Goal: Task Accomplishment & Management: Manage account settings

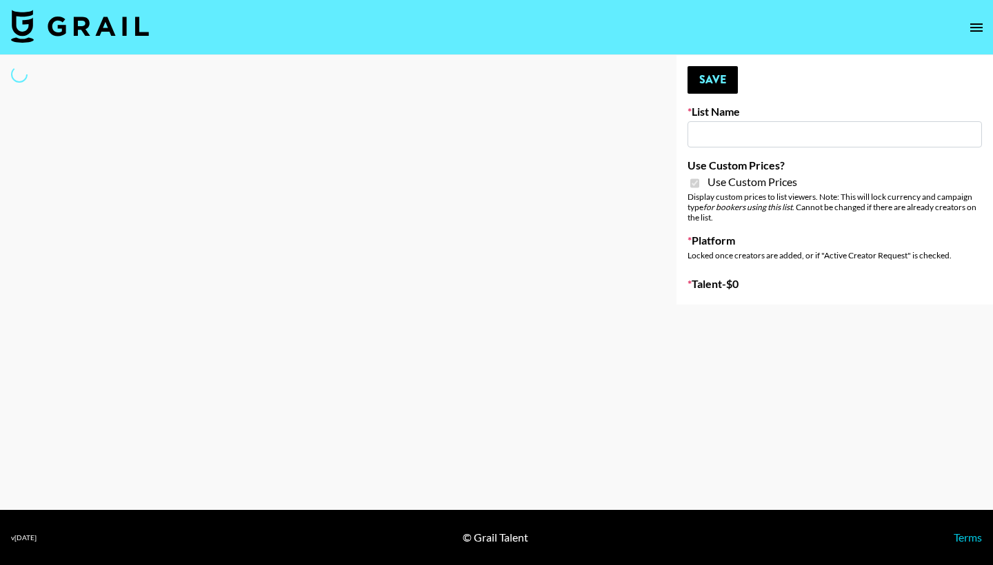
type input "Gfal"
checkbox input "true"
select select "Brand"
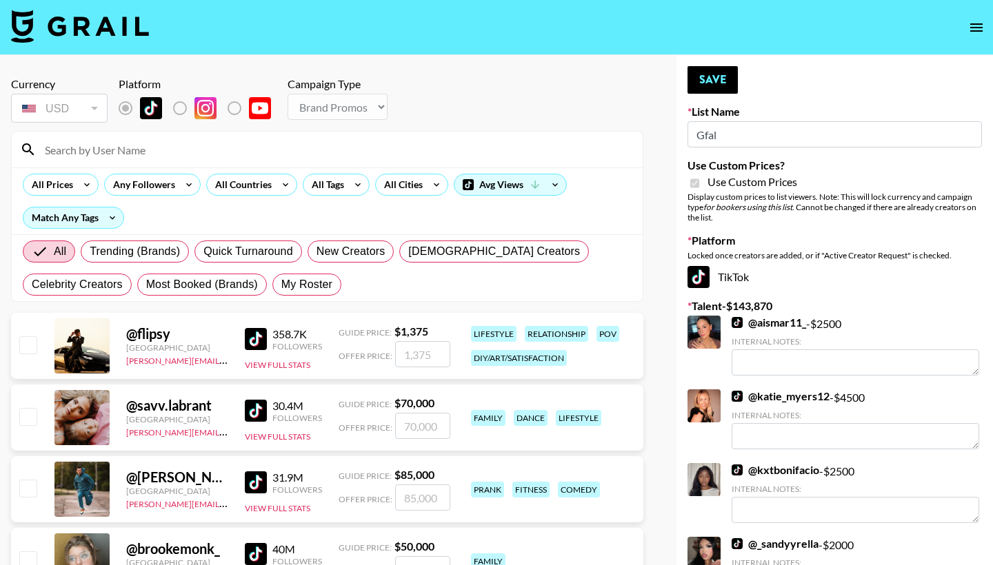
click at [247, 145] on input at bounding box center [336, 150] width 598 height 22
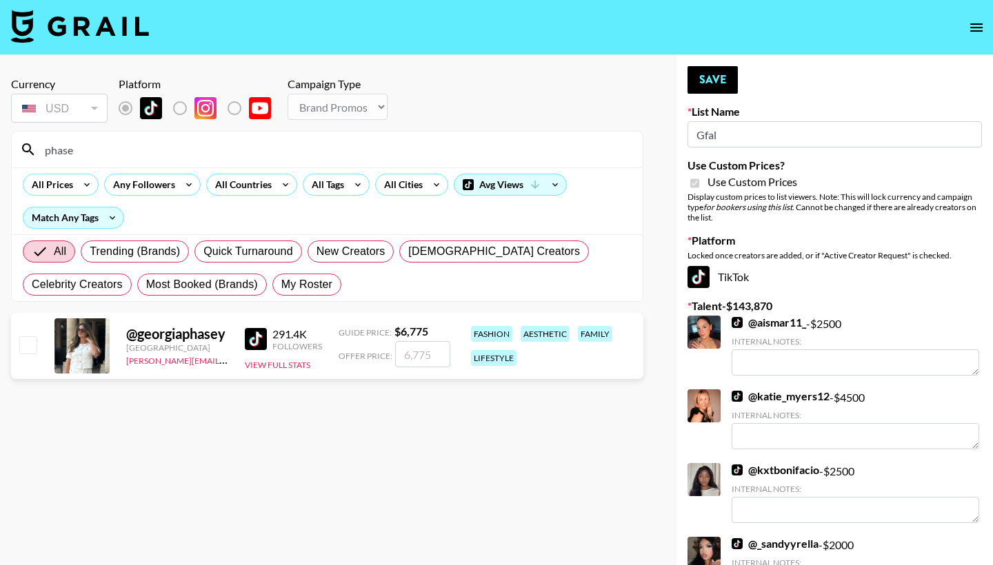
type input "phase"
drag, startPoint x: 247, startPoint y: 145, endPoint x: 34, endPoint y: 347, distance: 293.5
click at [34, 347] on input "checkbox" at bounding box center [27, 344] width 17 height 17
checkbox input "true"
click at [409, 356] on input "6775" at bounding box center [422, 354] width 55 height 26
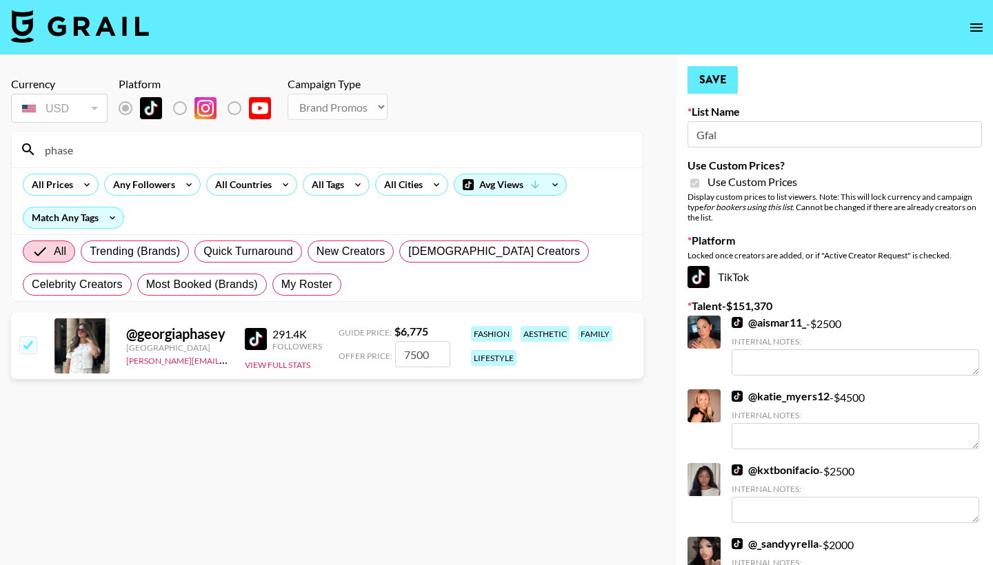
type input "7500"
click at [704, 83] on button "Save" at bounding box center [712, 80] width 50 height 28
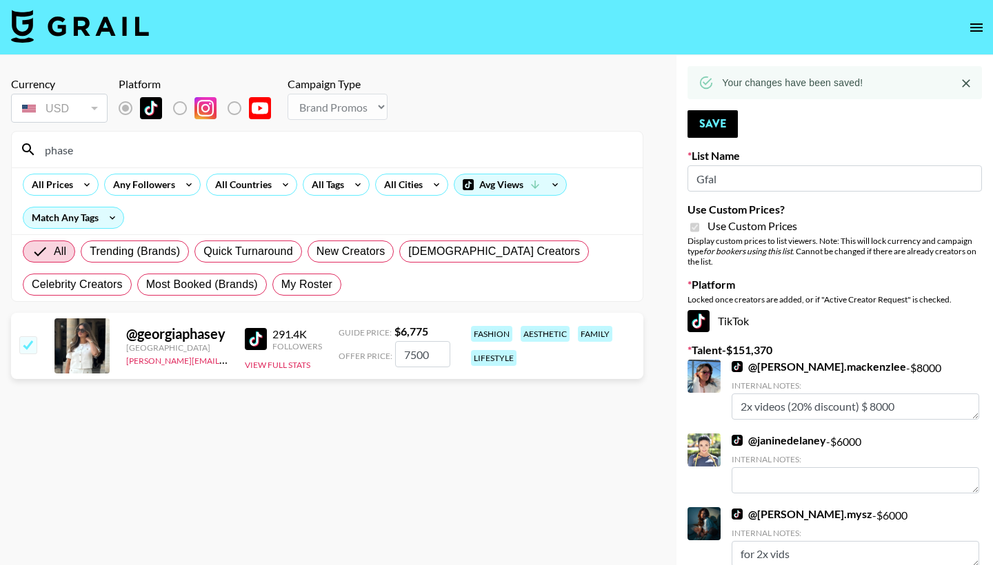
drag, startPoint x: 100, startPoint y: 151, endPoint x: 36, endPoint y: 149, distance: 64.1
click at [36, 149] on div "phase" at bounding box center [327, 150] width 631 height 36
type input "t"
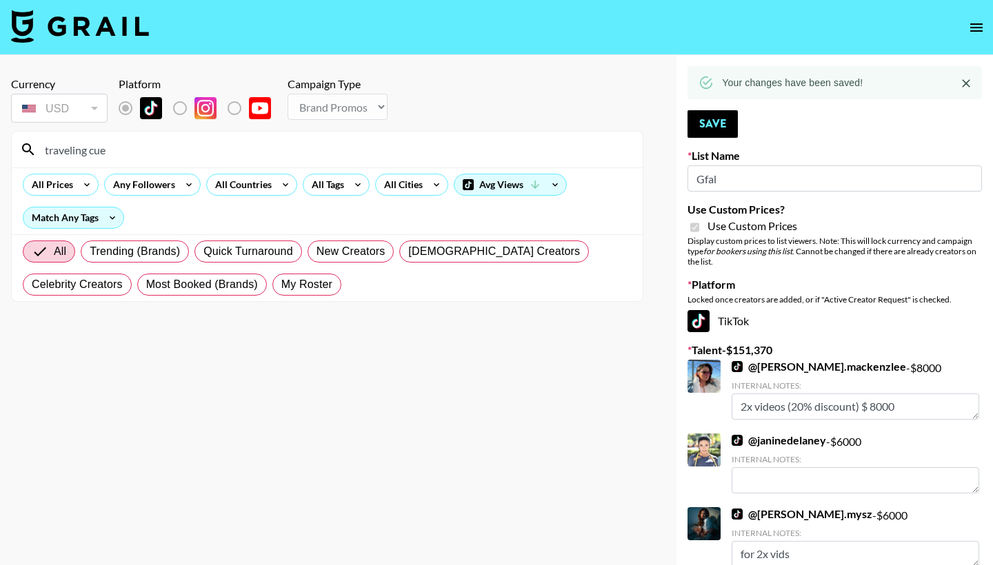
drag, startPoint x: 52, startPoint y: 188, endPoint x: 23, endPoint y: 346, distance: 160.5
click at [23, 346] on section "Currency USD USD ​ Platform Campaign Type Choose Type... Song Promos Brand Prom…" at bounding box center [327, 293] width 632 height 455
click at [150, 147] on input "traveling cue" at bounding box center [336, 150] width 598 height 22
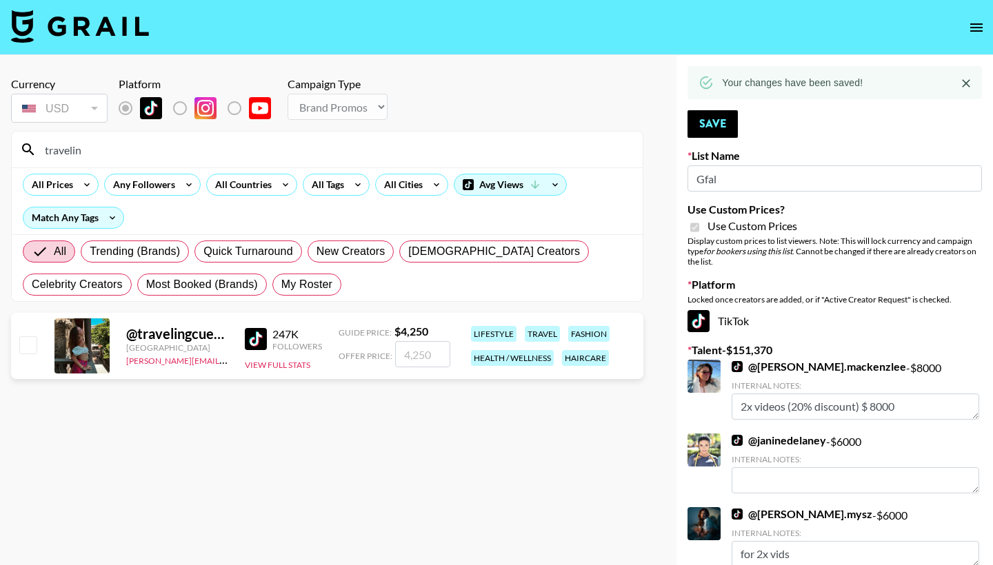
type input "travelin"
click at [24, 343] on input "checkbox" at bounding box center [27, 344] width 17 height 17
checkbox input "true"
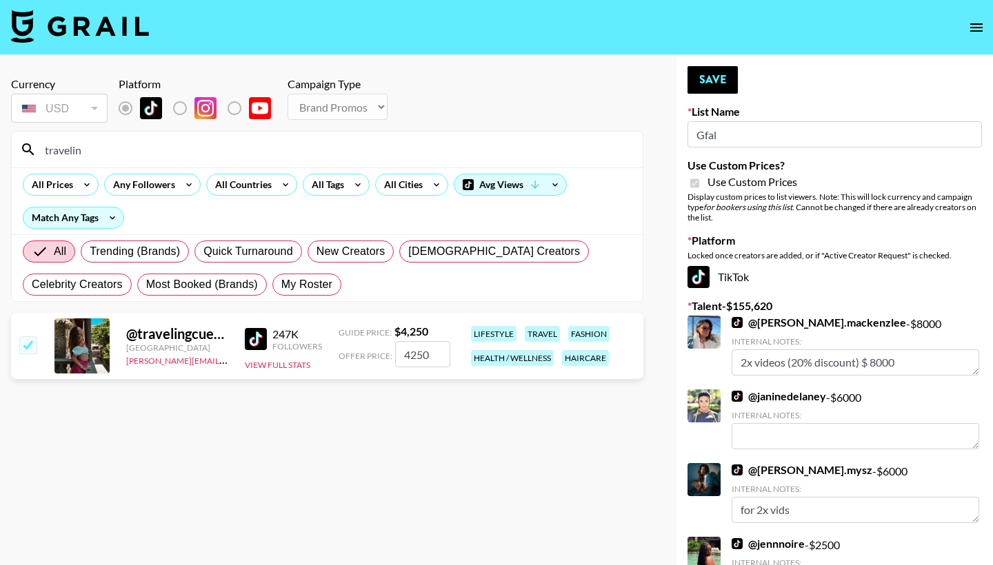
click at [413, 358] on input "4250" at bounding box center [422, 354] width 55 height 26
click at [714, 81] on button "Save" at bounding box center [712, 80] width 50 height 28
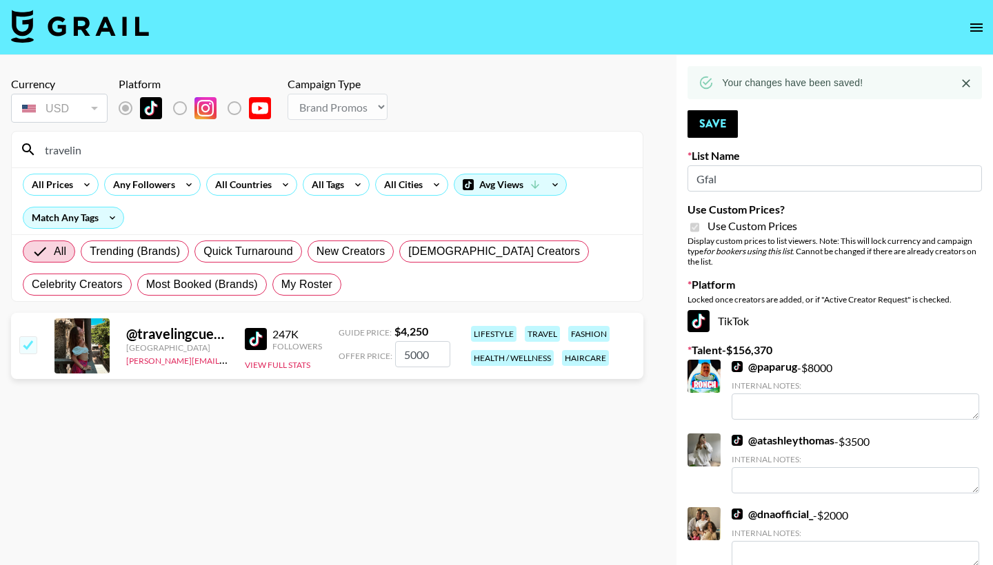
click at [410, 356] on input "5000" at bounding box center [422, 354] width 55 height 26
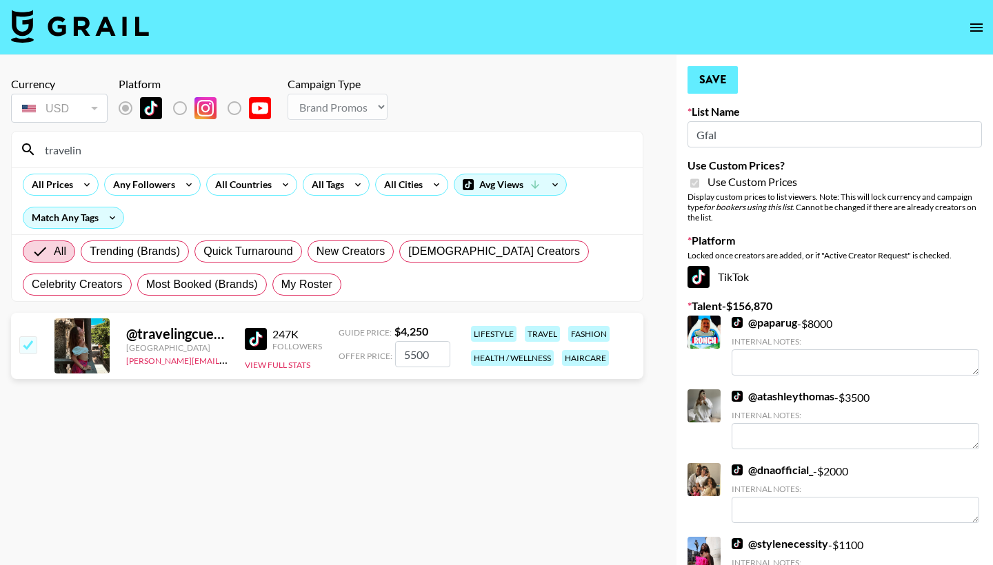
type input "5500"
click at [713, 75] on button "Save" at bounding box center [712, 80] width 50 height 28
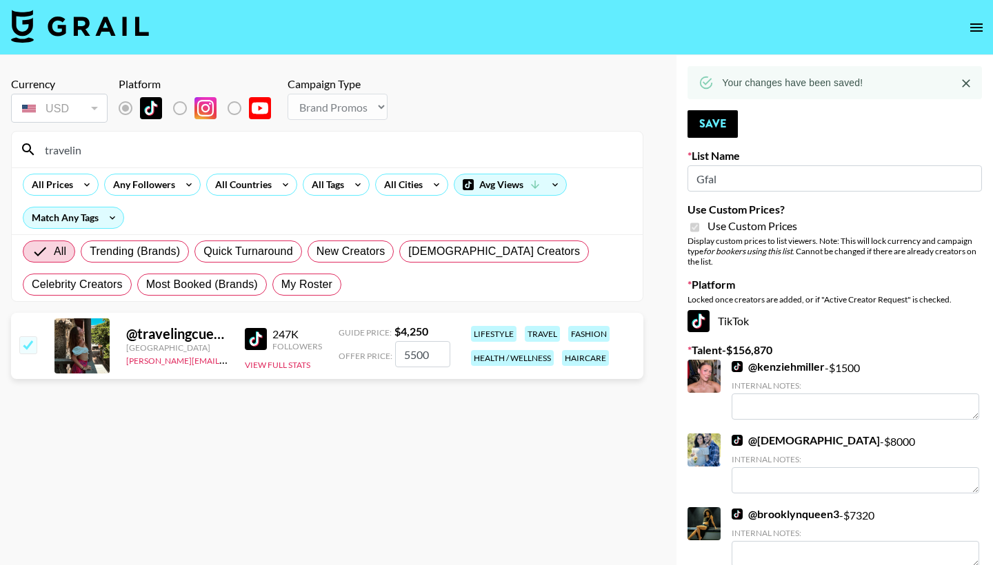
drag, startPoint x: 99, startPoint y: 158, endPoint x: 41, endPoint y: 148, distance: 58.7
click at [41, 148] on input "travelin" at bounding box center [336, 150] width 598 height 22
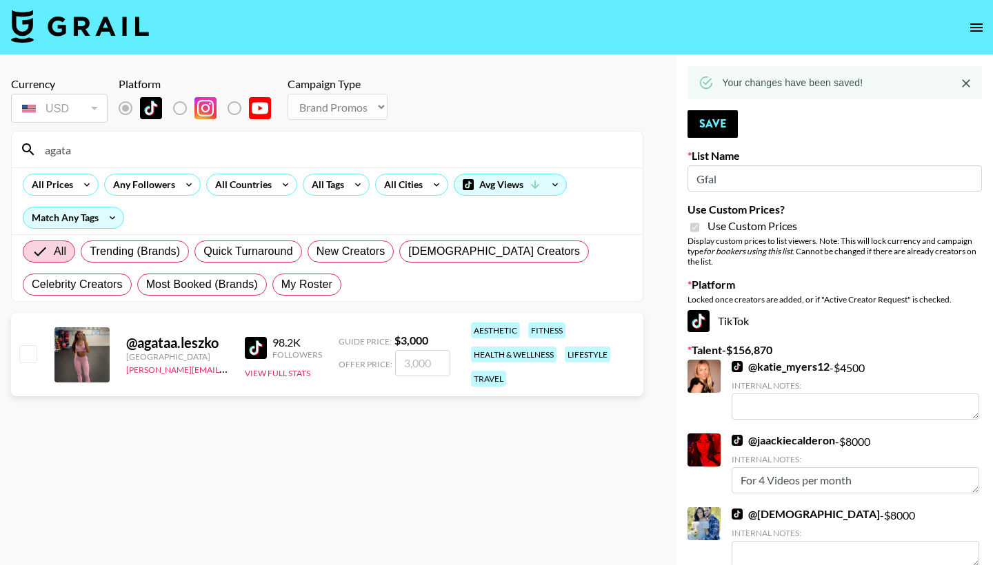
type input "agata"
click at [33, 353] on input "checkbox" at bounding box center [27, 353] width 17 height 17
checkbox input "true"
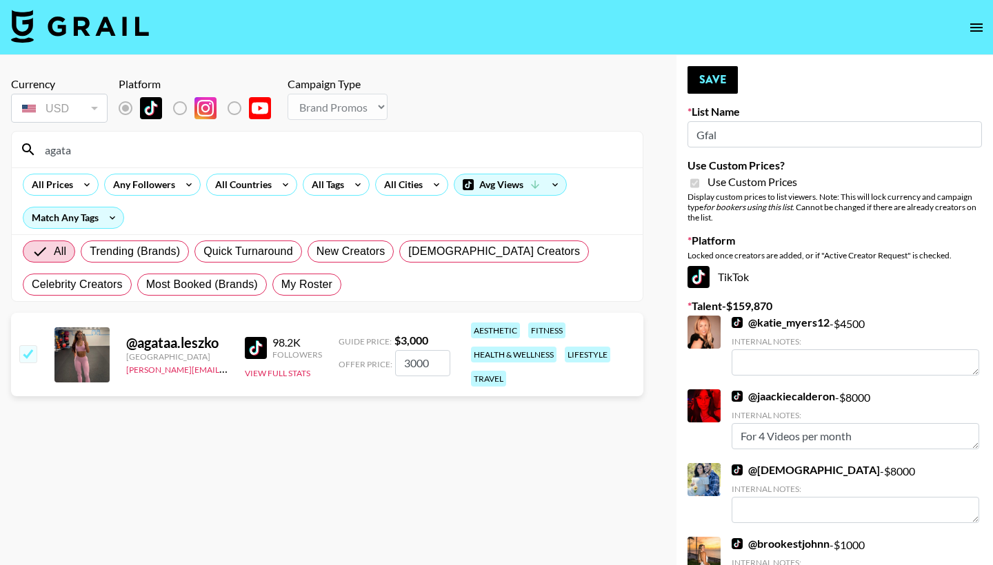
click at [410, 369] on input "3000" at bounding box center [422, 363] width 55 height 26
type input "3500"
click at [709, 79] on button "Save" at bounding box center [712, 80] width 50 height 28
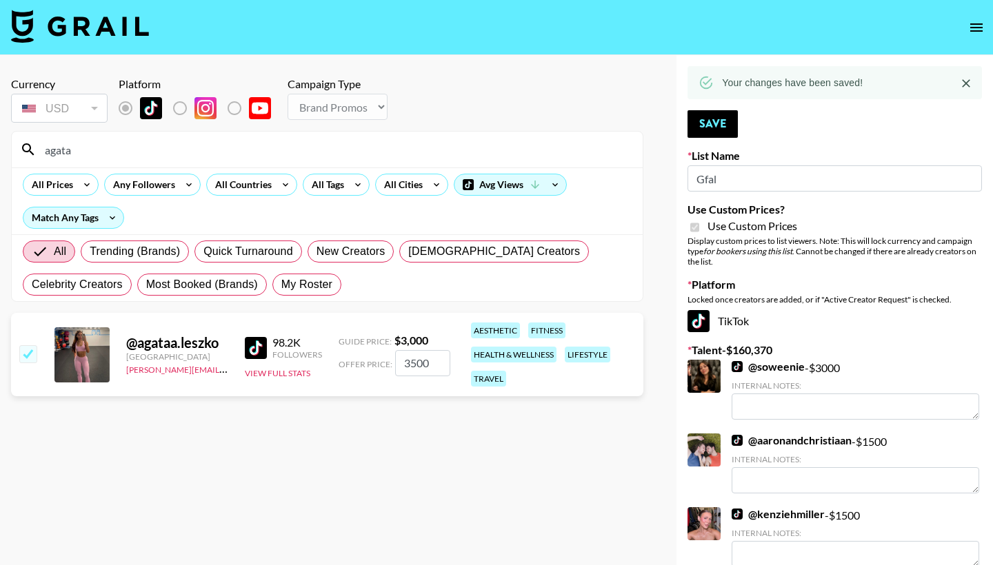
type textarea "3000 for 2 videos"
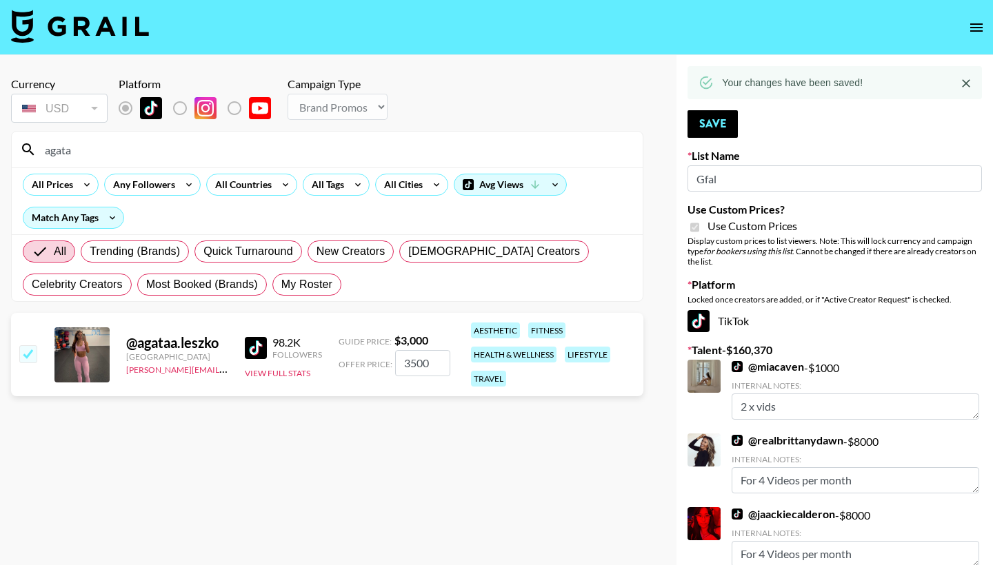
click at [29, 356] on input "checkbox" at bounding box center [27, 353] width 17 height 17
checkbox input "false"
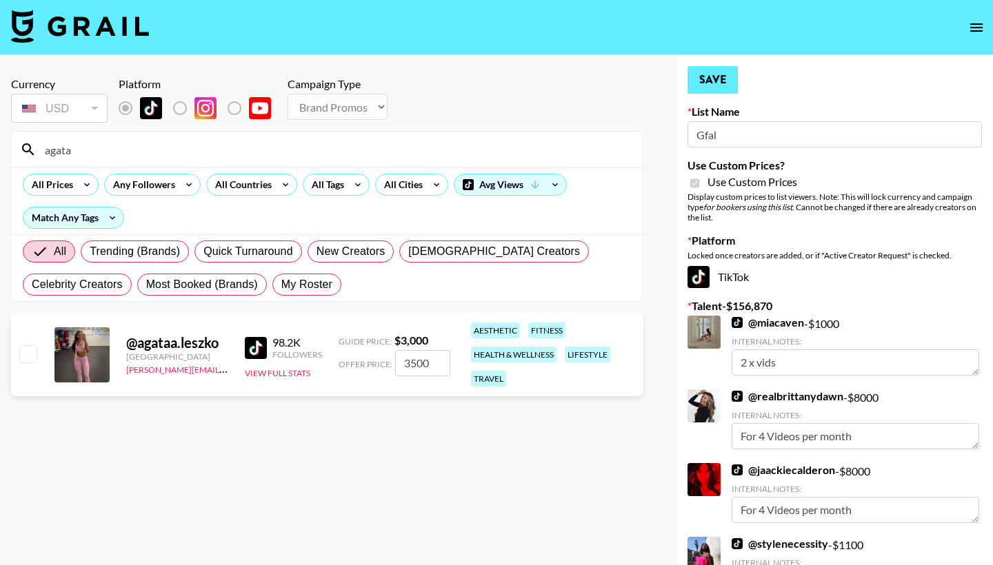
click at [722, 83] on button "Save" at bounding box center [712, 80] width 50 height 28
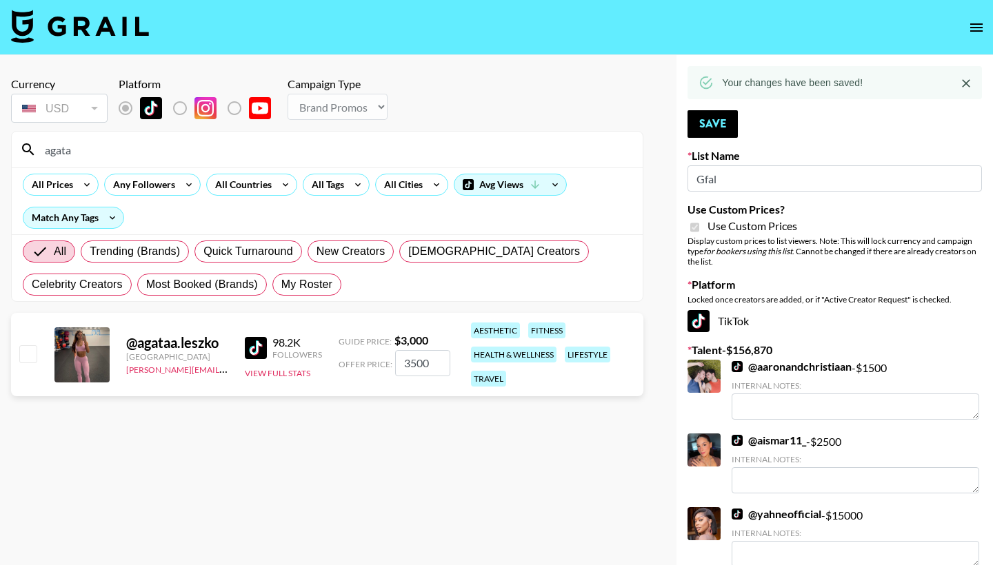
drag, startPoint x: 108, startPoint y: 152, endPoint x: 9, endPoint y: 150, distance: 98.6
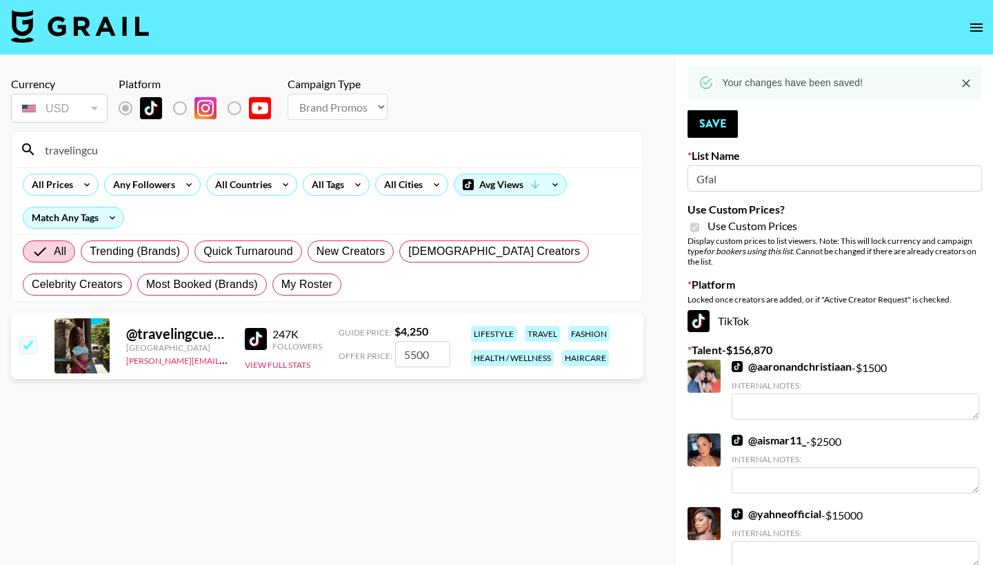
type input "traveling"
drag, startPoint x: 8, startPoint y: 170, endPoint x: 407, endPoint y: 355, distance: 439.1
click at [407, 355] on input "5500" at bounding box center [422, 354] width 55 height 26
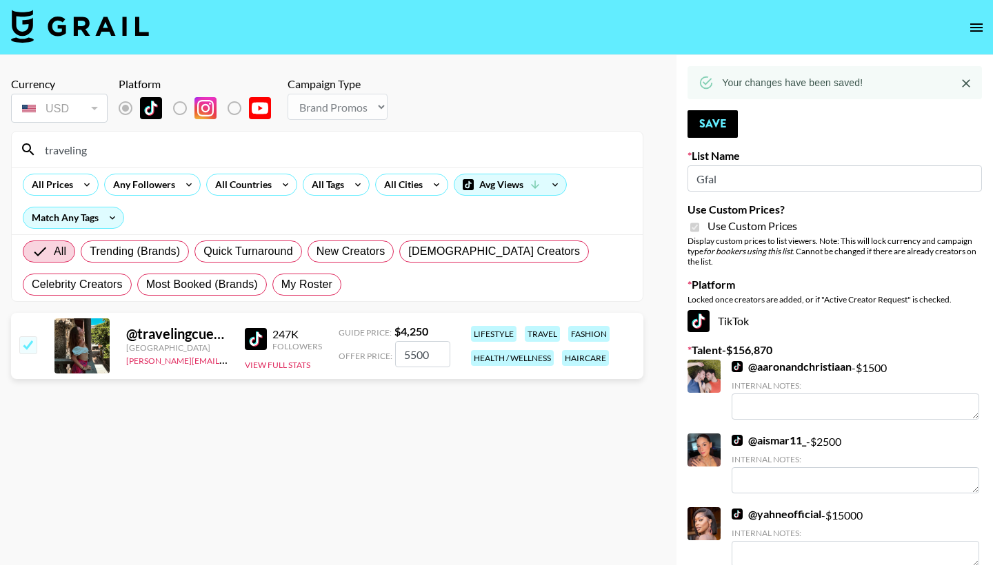
type textarea "$2500 for 2"
click at [412, 356] on input "5500" at bounding box center [422, 354] width 55 height 26
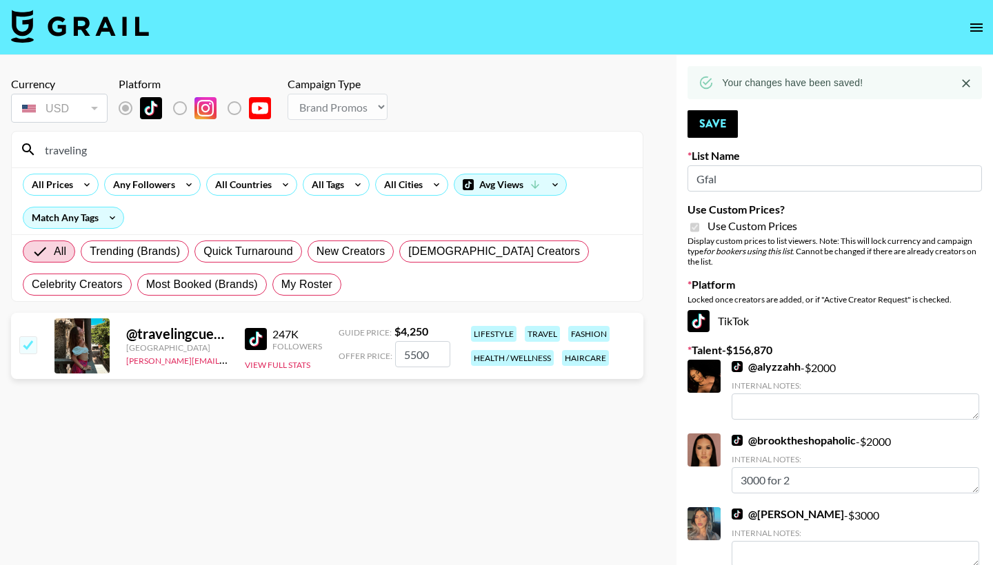
type input "500"
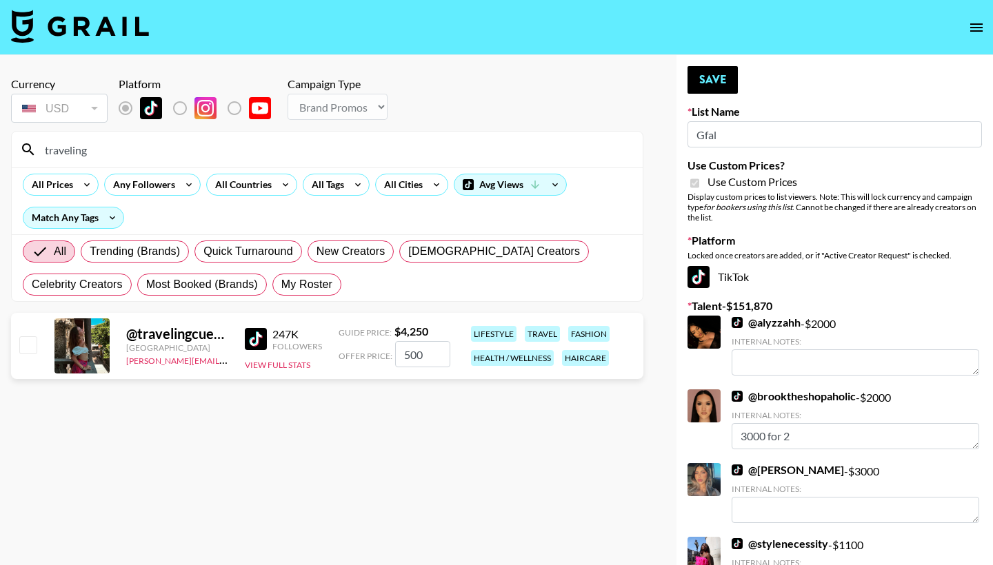
checkbox input "false"
checkbox input "true"
type input "6000"
click at [710, 85] on button "Save" at bounding box center [712, 80] width 50 height 28
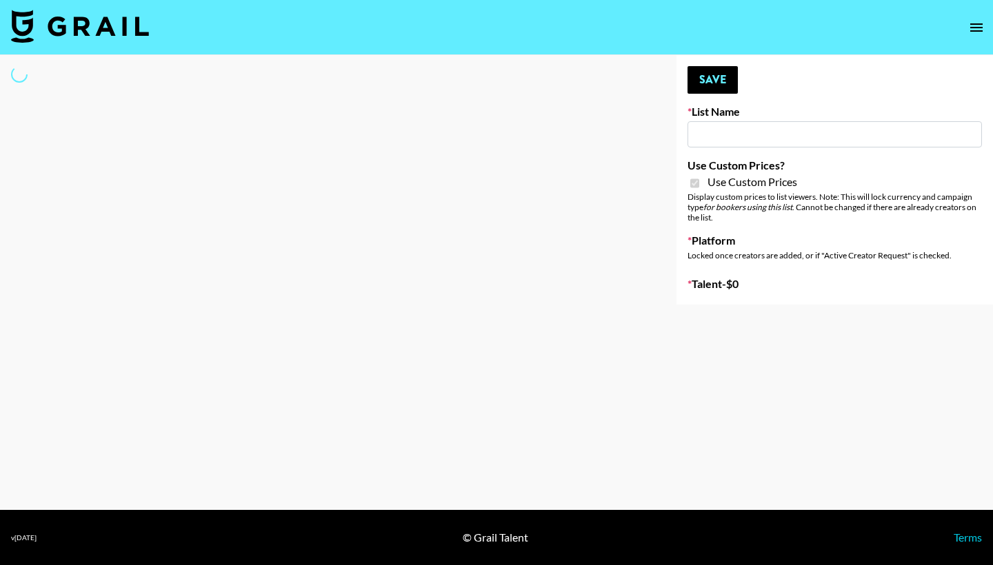
type input "dde"
checkbox input "true"
select select "Brand"
type input "dde"
checkbox input "true"
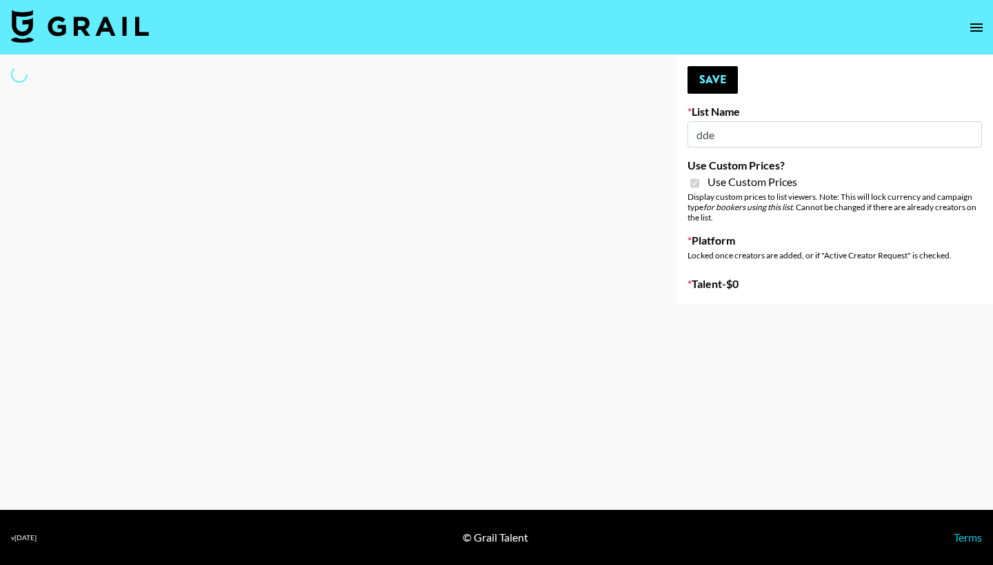
select select "Brand"
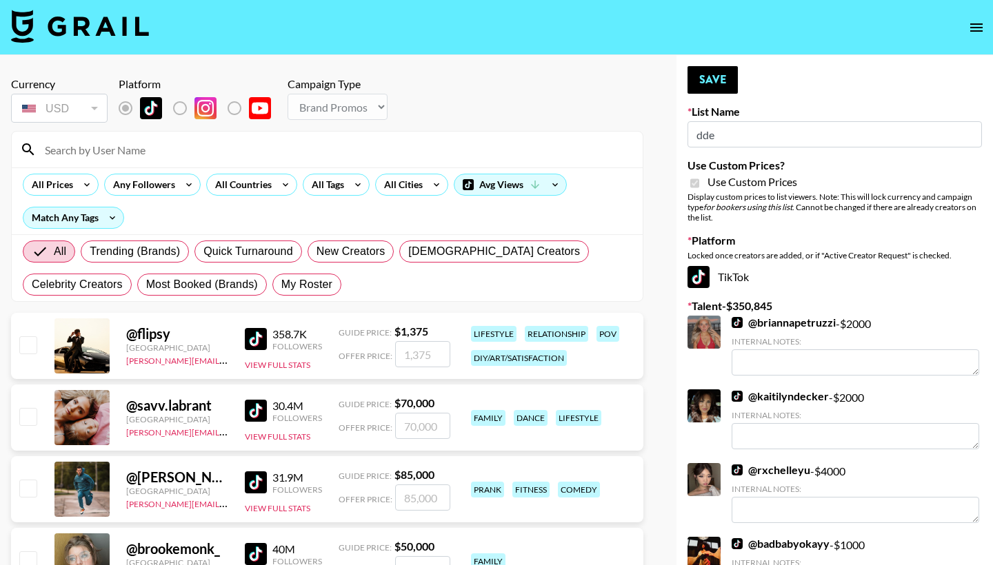
click at [269, 141] on input at bounding box center [336, 150] width 598 height 22
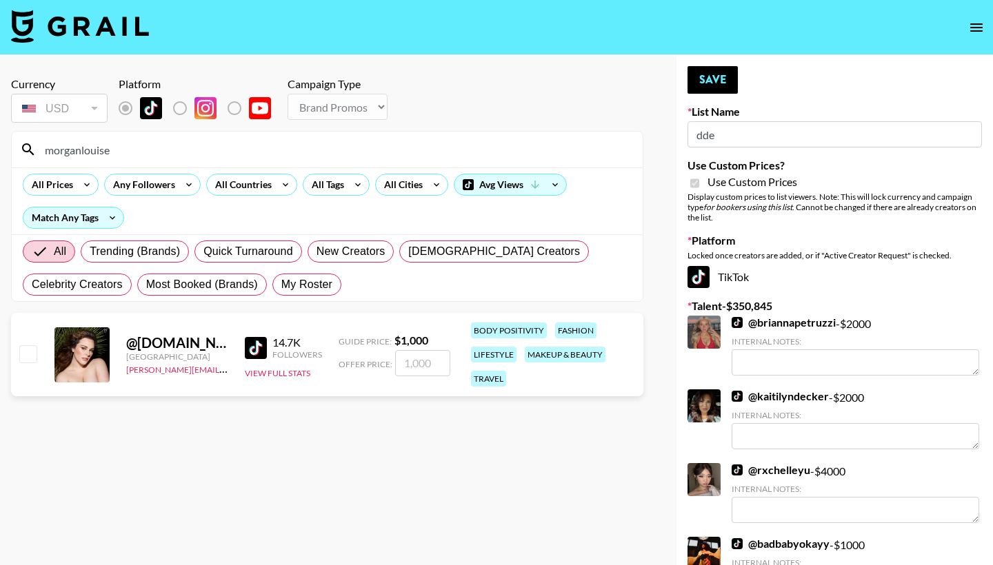
type input "morganlouise"
click at [19, 352] on input "checkbox" at bounding box center [27, 353] width 17 height 17
checkbox input "true"
click at [414, 366] on input "1000" at bounding box center [422, 363] width 55 height 26
type input "1250"
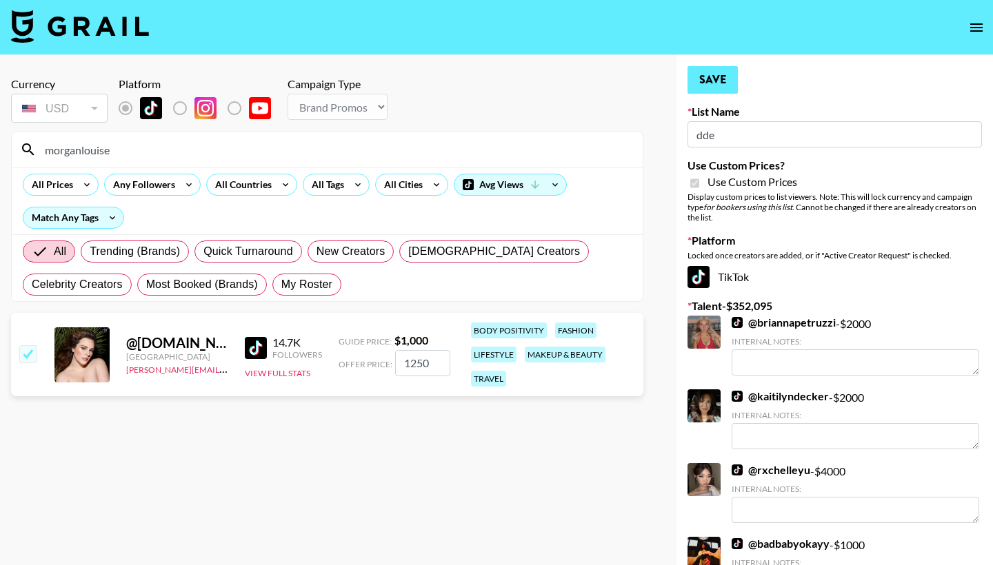
click at [717, 77] on button "Save" at bounding box center [712, 80] width 50 height 28
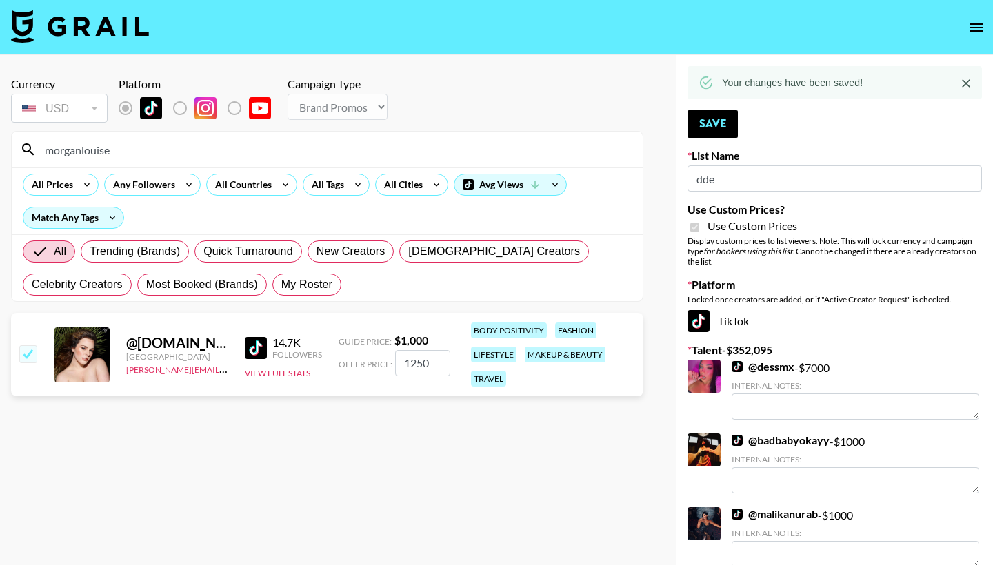
drag, startPoint x: 129, startPoint y: 154, endPoint x: 36, endPoint y: 152, distance: 93.1
click at [35, 152] on div "morganlouise" at bounding box center [327, 150] width 631 height 36
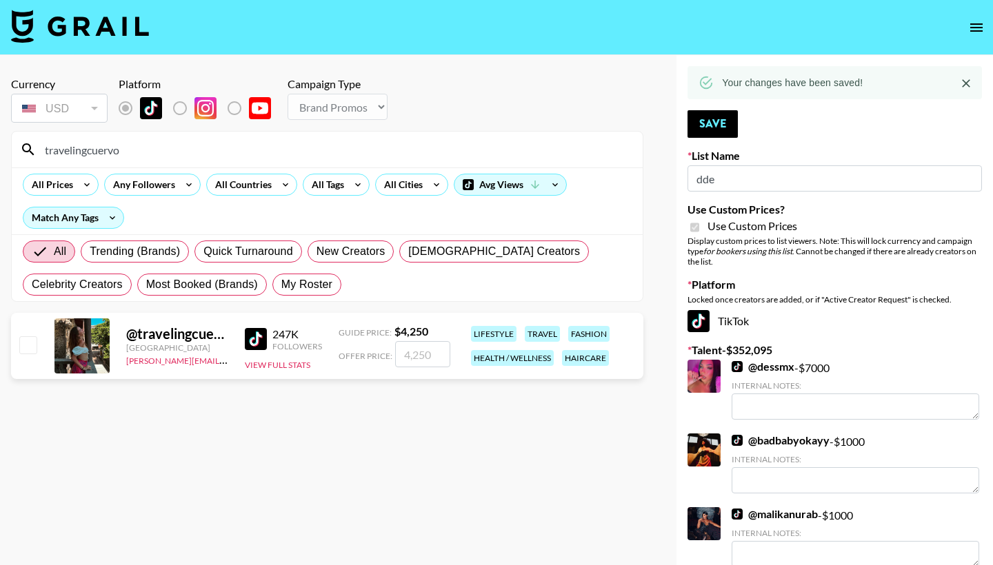
type input "travelingcuervo"
click at [23, 345] on input "checkbox" at bounding box center [27, 344] width 17 height 17
checkbox input "true"
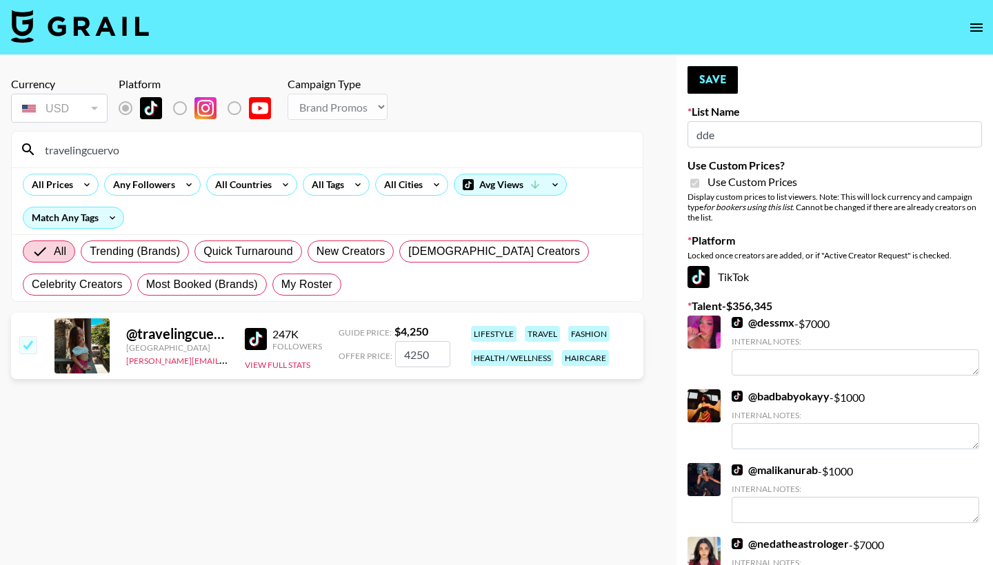
type input "4250"
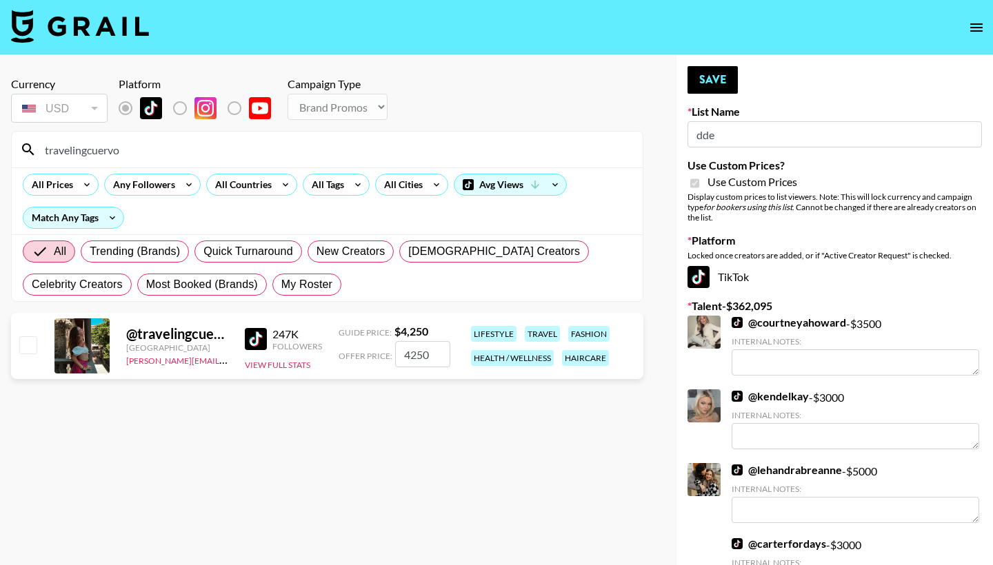
click at [27, 346] on input "checkbox" at bounding box center [27, 344] width 17 height 17
checkbox input "true"
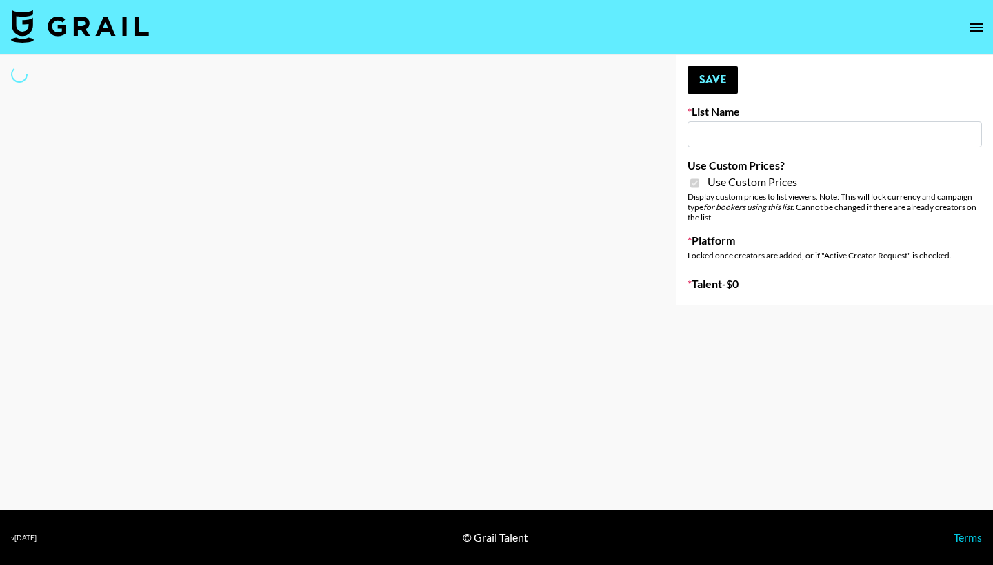
type input "[PERSON_NAME] ([DATE])"
checkbox input "true"
select select "Brand"
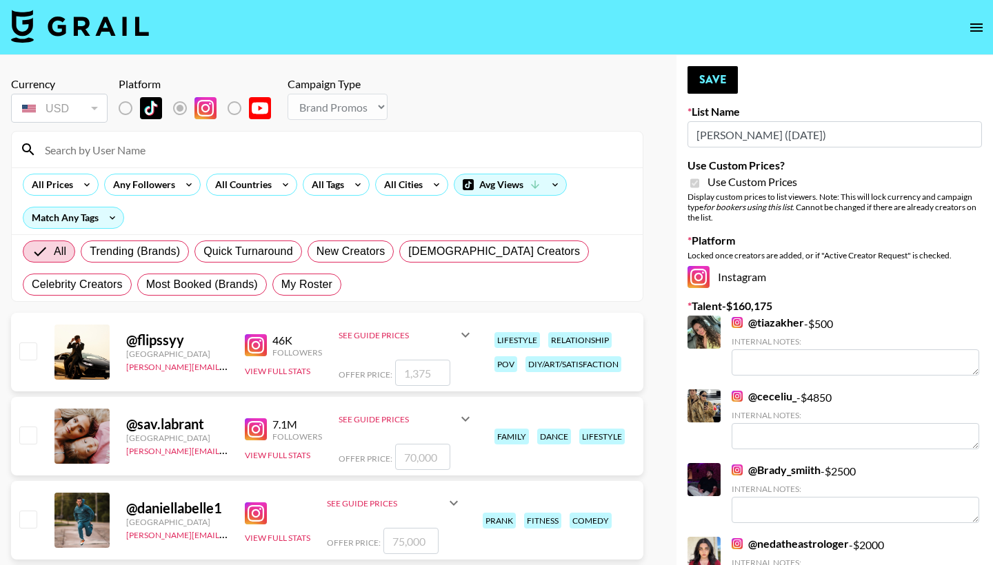
click at [119, 154] on input at bounding box center [336, 150] width 598 height 22
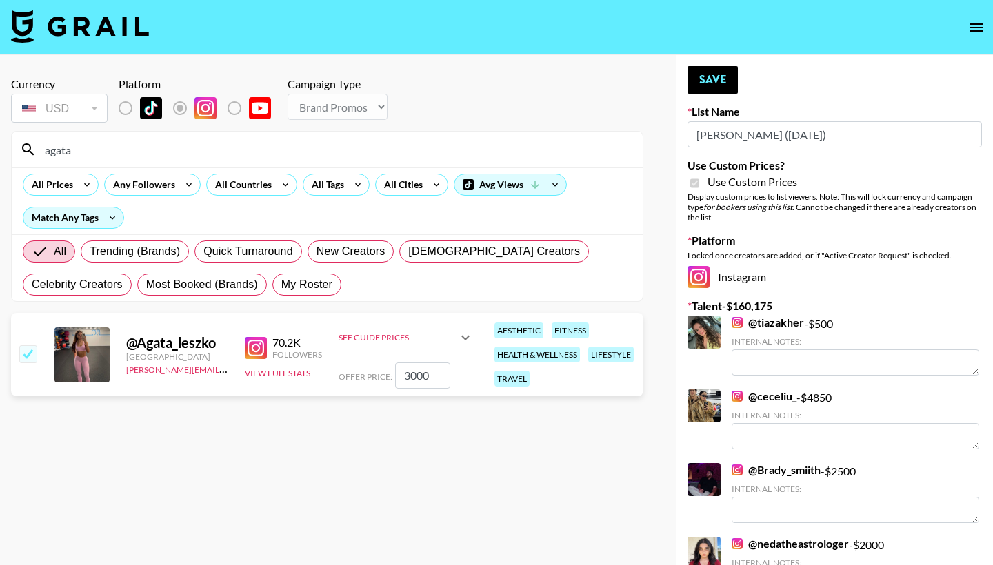
type input "agata"
click at [410, 377] on input "3000" at bounding box center [422, 376] width 55 height 26
type input "3250"
click at [709, 77] on button "Save" at bounding box center [712, 80] width 50 height 28
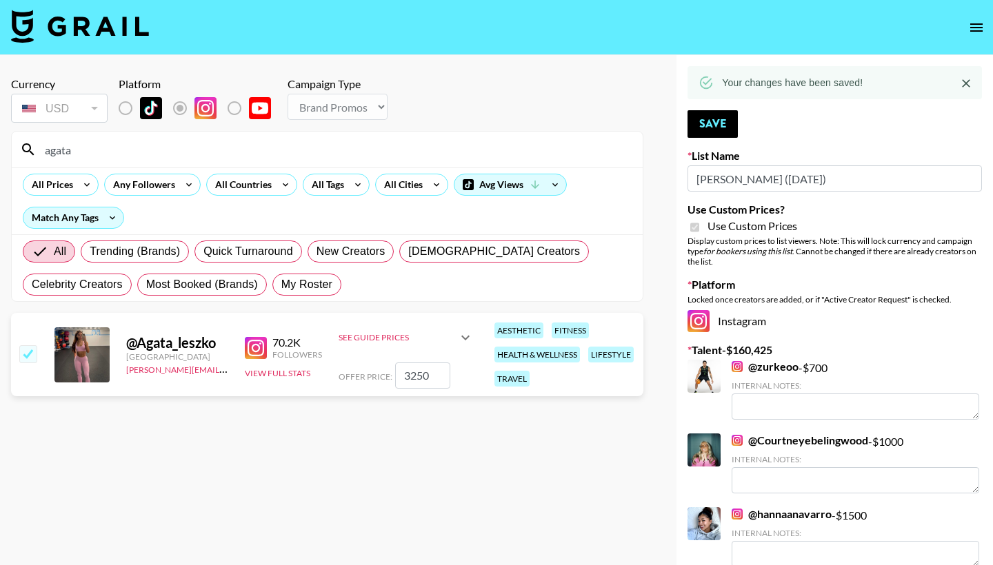
drag, startPoint x: 93, startPoint y: 152, endPoint x: 46, endPoint y: 141, distance: 48.0
click at [46, 141] on input "agata" at bounding box center [336, 150] width 598 height 22
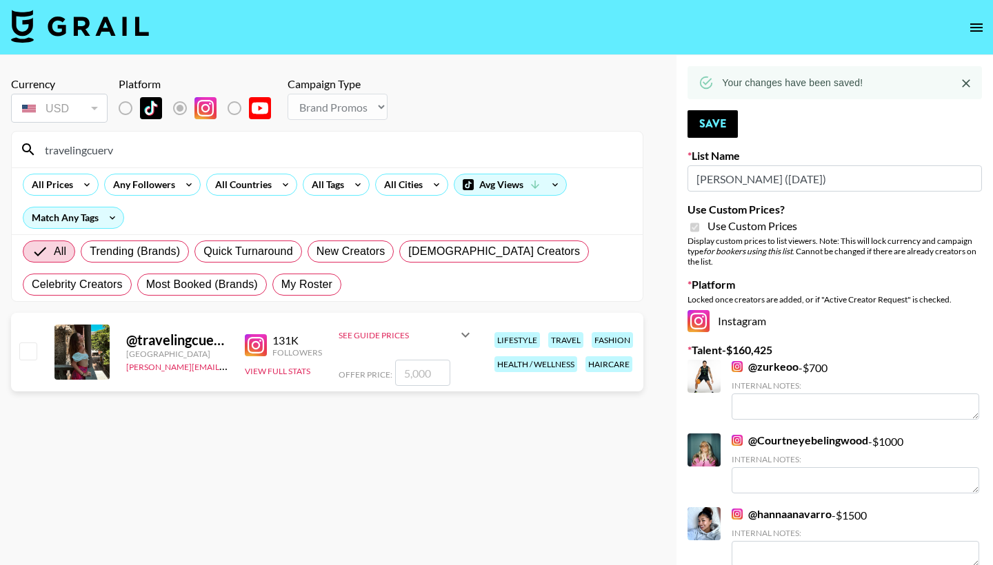
type input "travelingcuerv"
click at [28, 351] on input "checkbox" at bounding box center [27, 351] width 17 height 17
checkbox input "true"
type input "5000"
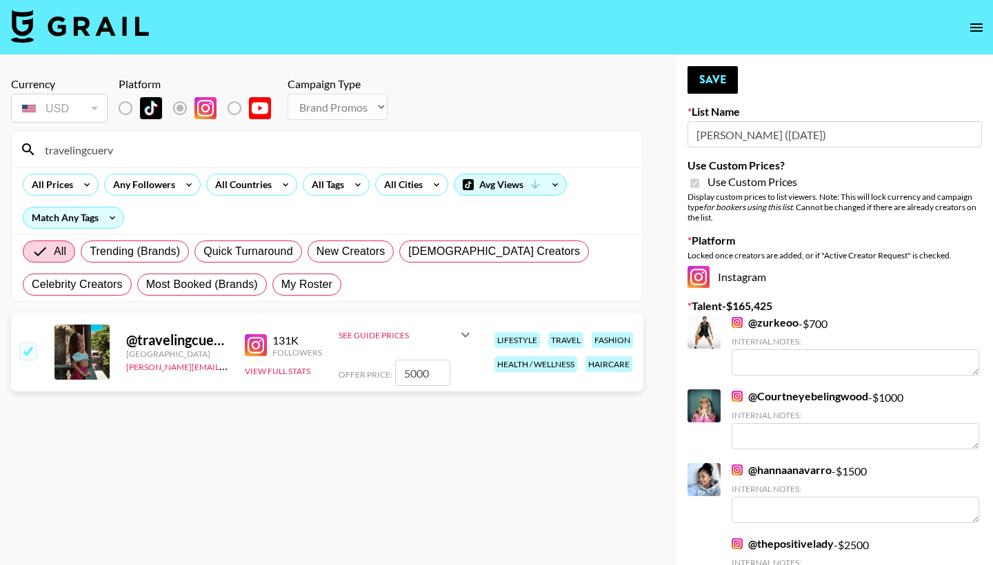
click at [405, 376] on input "5000" at bounding box center [422, 373] width 55 height 26
click at [762, 401] on link "@ Courtneyebelingwood" at bounding box center [799, 396] width 136 height 14
click at [702, 83] on button "Save" at bounding box center [712, 80] width 50 height 28
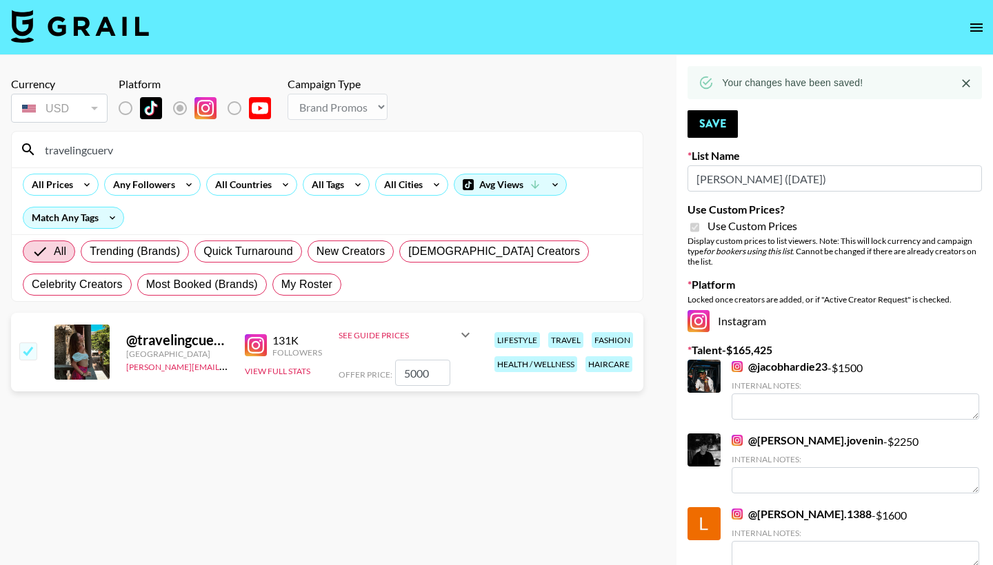
drag, startPoint x: 136, startPoint y: 154, endPoint x: 42, endPoint y: 145, distance: 94.9
click at [42, 145] on input "travelingcuerv" at bounding box center [336, 150] width 598 height 22
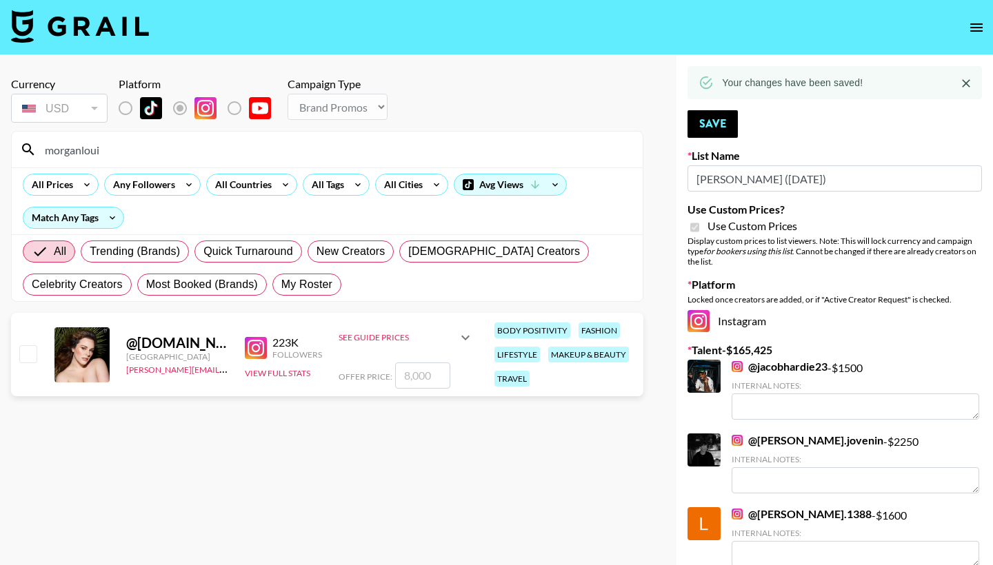
type input "morganloui"
click at [33, 358] on input "checkbox" at bounding box center [27, 353] width 17 height 17
checkbox input "true"
type input "8000"
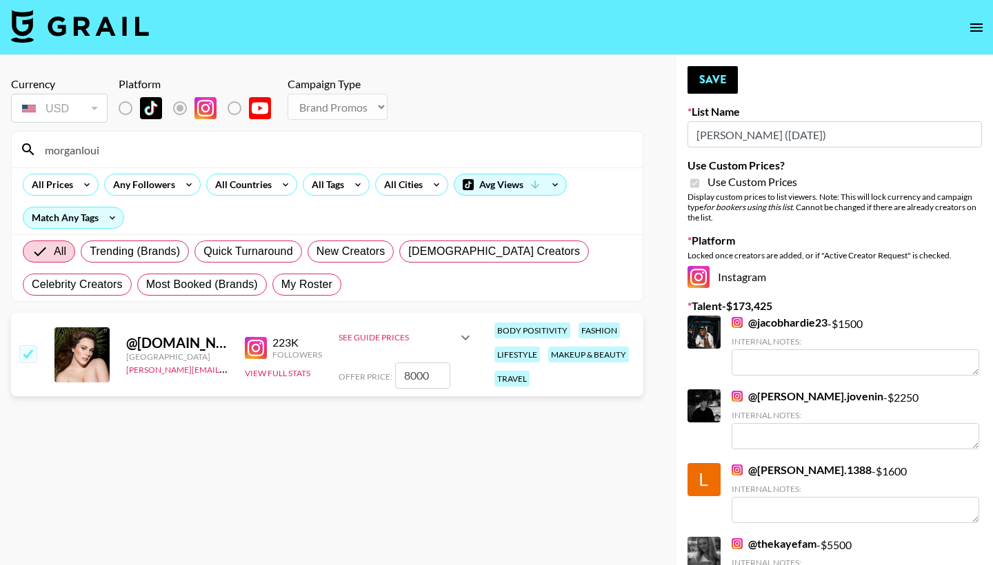
click at [405, 379] on input "8000" at bounding box center [422, 376] width 55 height 26
checkbox input "false"
checkbox input "true"
type input "5"
checkbox input "false"
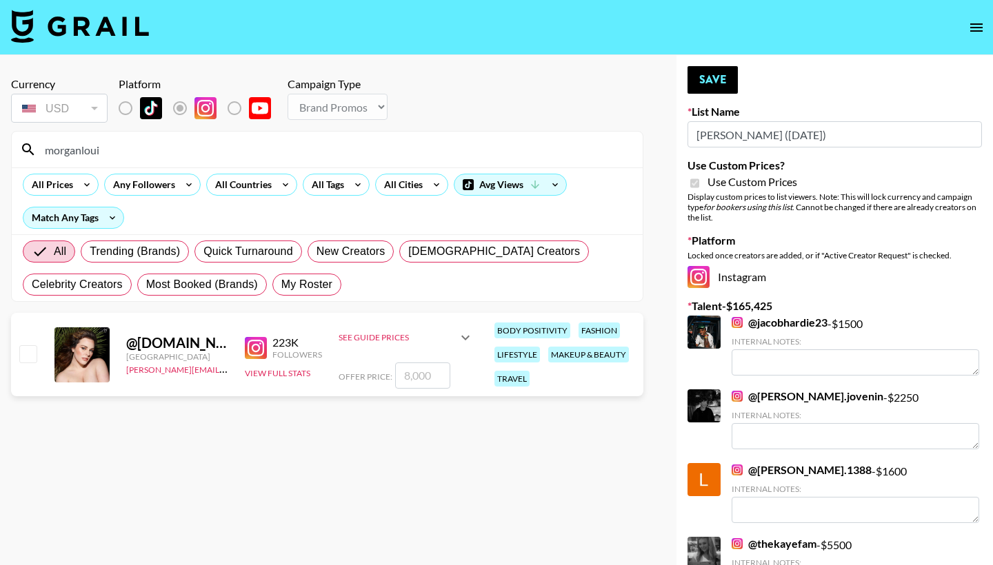
checkbox input "true"
type input "4500"
click at [700, 83] on button "Save" at bounding box center [712, 80] width 50 height 28
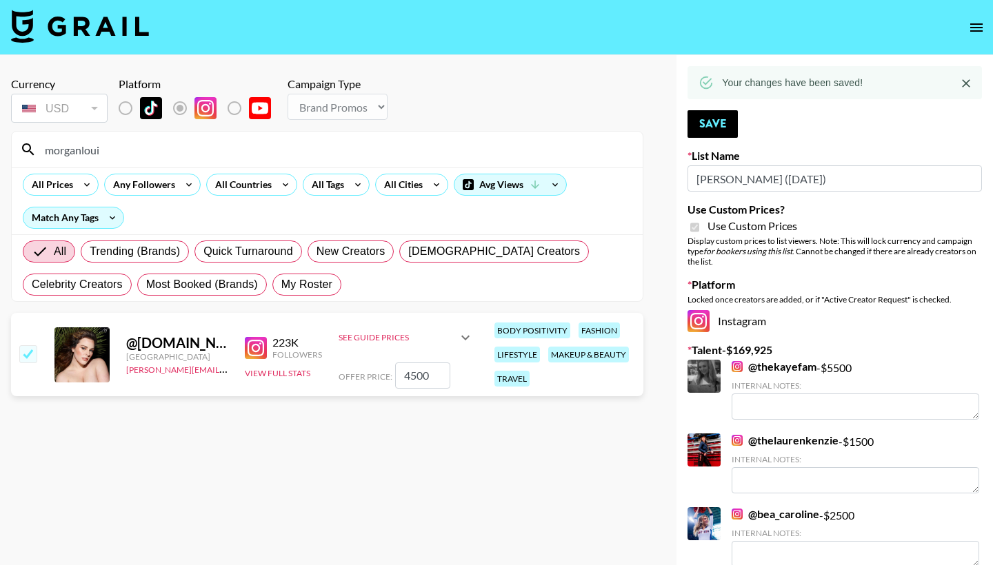
drag, startPoint x: 115, startPoint y: 145, endPoint x: 39, endPoint y: 138, distance: 76.2
click at [39, 138] on div "morganloui" at bounding box center [327, 150] width 631 height 36
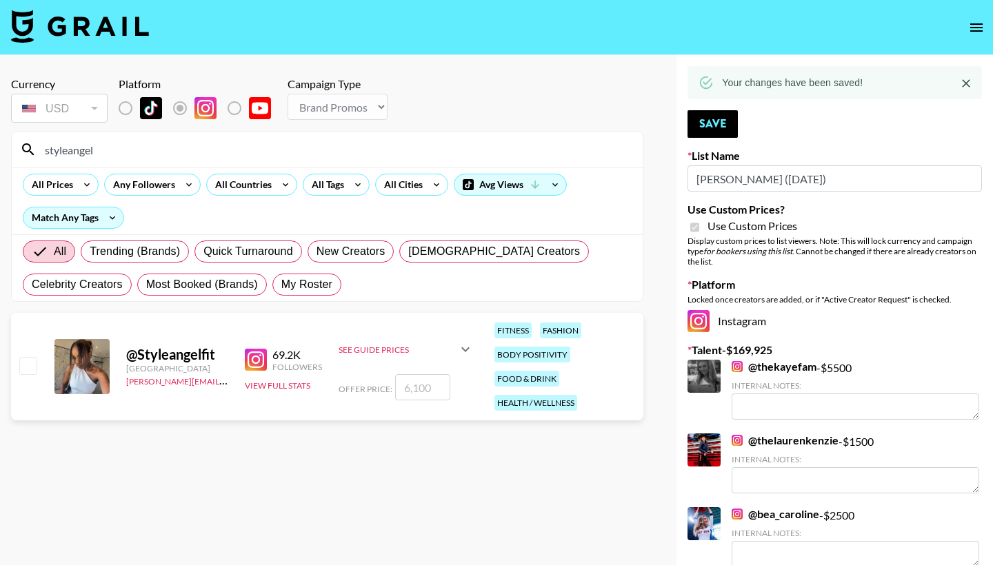
type input "styleangel"
click at [26, 362] on input "checkbox" at bounding box center [27, 365] width 17 height 17
checkbox input "true"
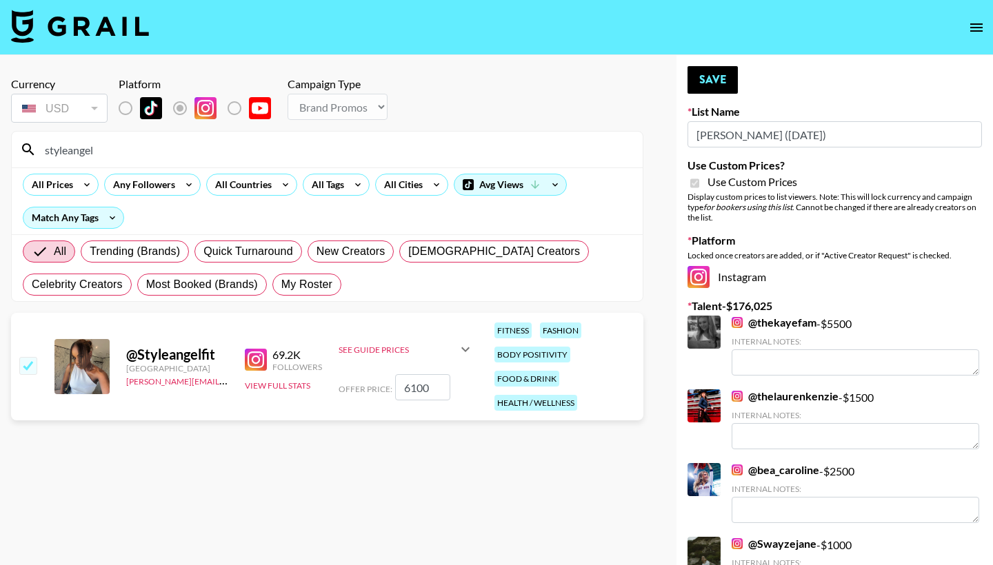
click at [405, 387] on input "6100" at bounding box center [422, 387] width 55 height 26
type input "3000"
checkbox input "false"
checkbox input "true"
type input "2500"
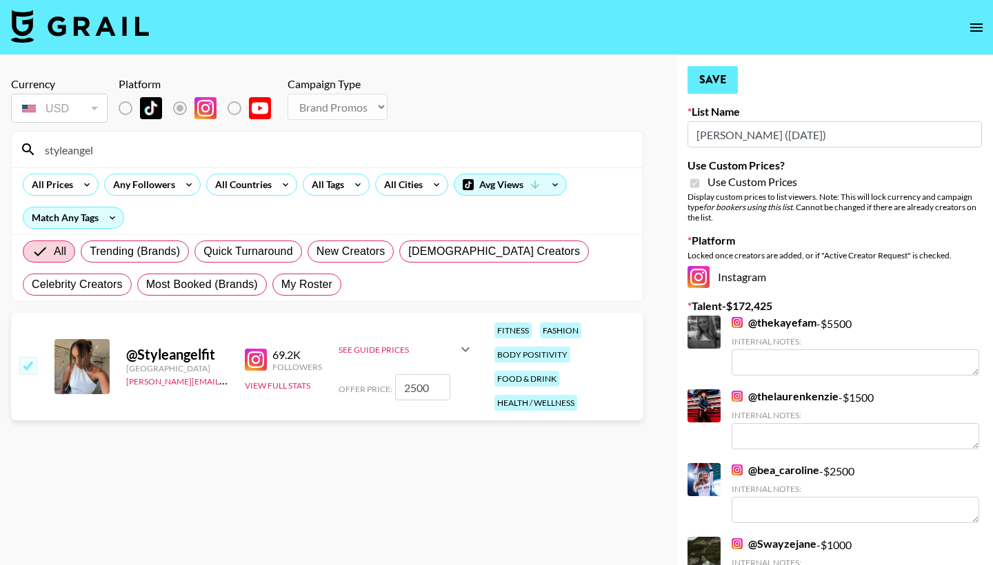
click at [713, 81] on button "Save" at bounding box center [712, 80] width 50 height 28
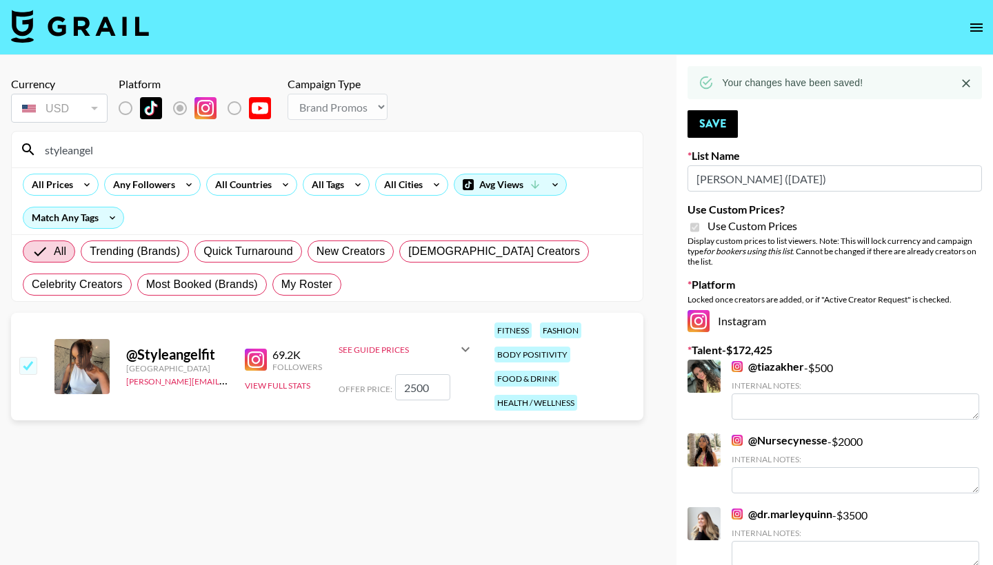
drag, startPoint x: 109, startPoint y: 156, endPoint x: 39, endPoint y: 147, distance: 70.9
click at [39, 147] on input "styleangel" at bounding box center [336, 150] width 598 height 22
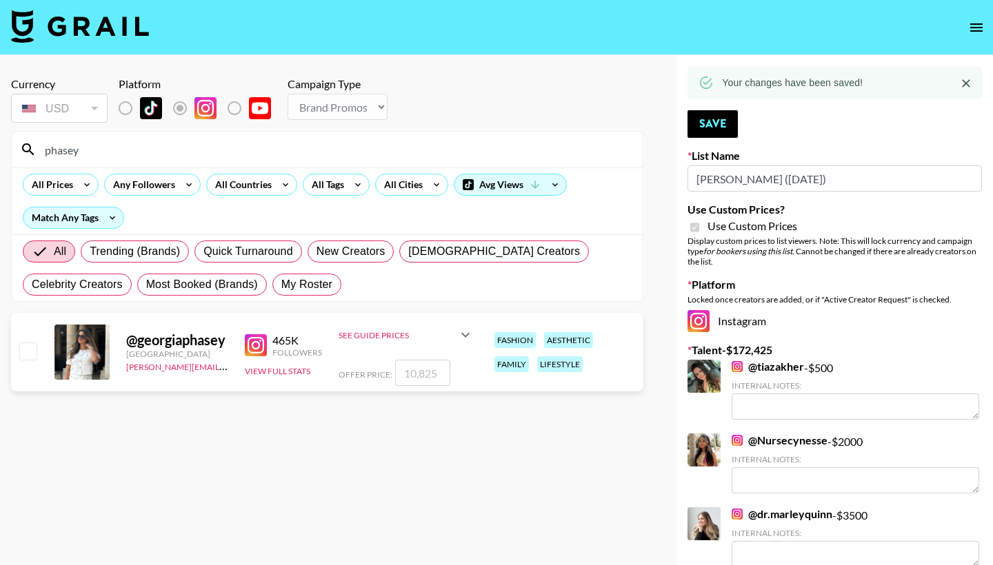
type input "phase"
drag, startPoint x: 39, startPoint y: 147, endPoint x: 26, endPoint y: 348, distance: 201.0
click at [26, 348] on input "checkbox" at bounding box center [27, 351] width 17 height 17
checkbox input "true"
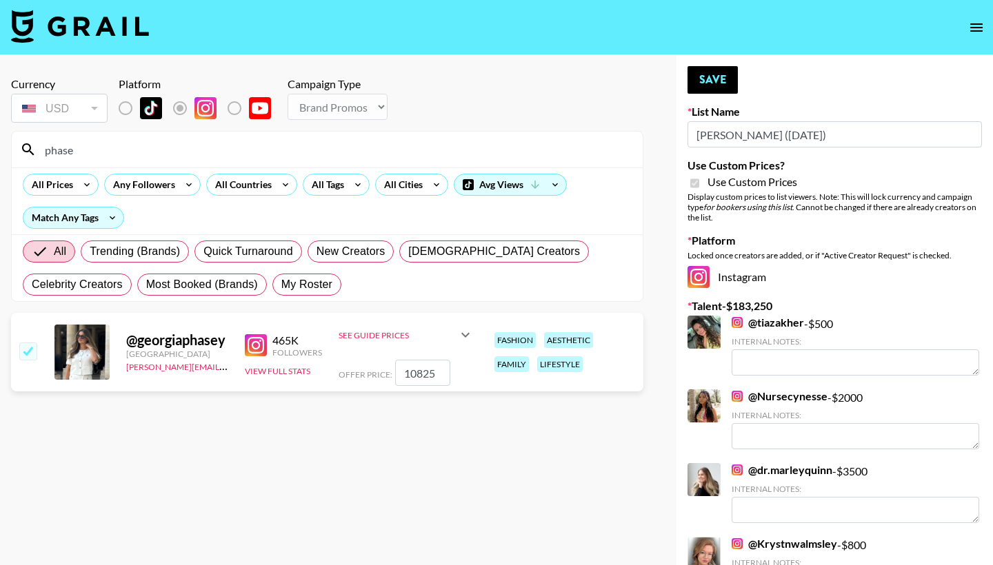
click at [411, 376] on input "10825" at bounding box center [422, 373] width 55 height 26
type input "8000"
click at [409, 378] on input "8000" at bounding box center [422, 373] width 55 height 26
checkbox input "false"
checkbox input "true"
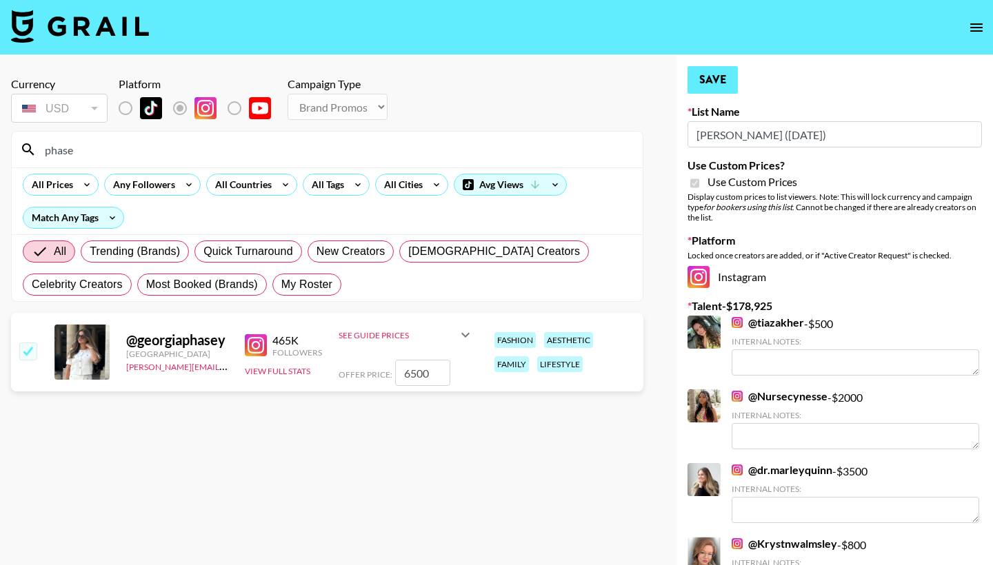
type input "6500"
click at [713, 74] on button "Save" at bounding box center [712, 80] width 50 height 28
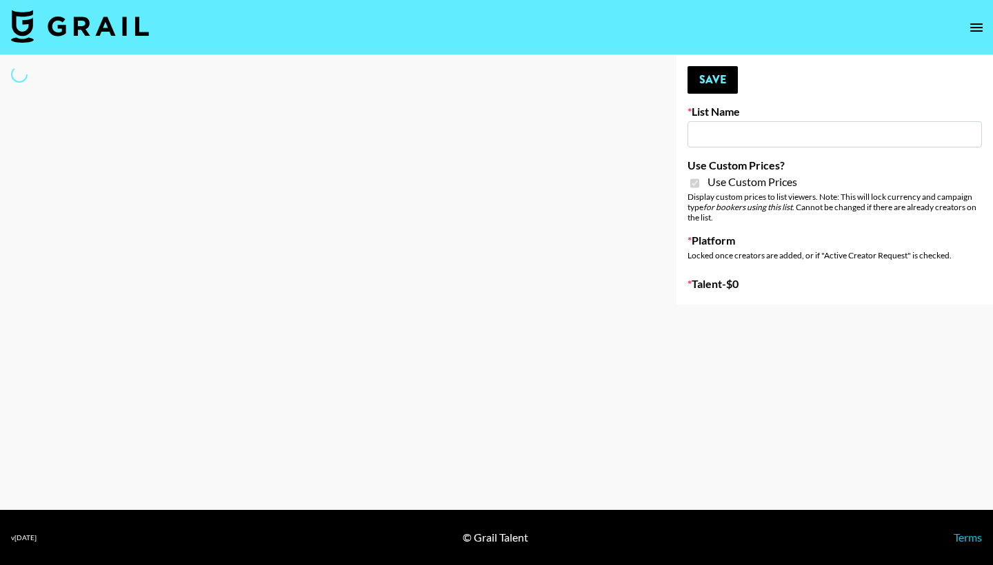
type input "Liquid Brands ([DATE])"
checkbox input "true"
select select "Brand"
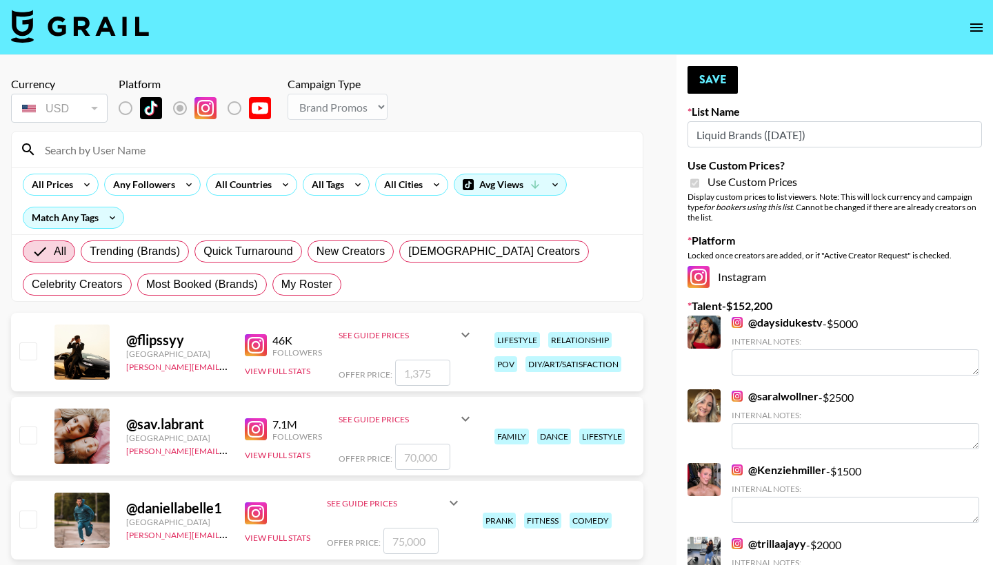
click at [122, 145] on input at bounding box center [336, 150] width 598 height 22
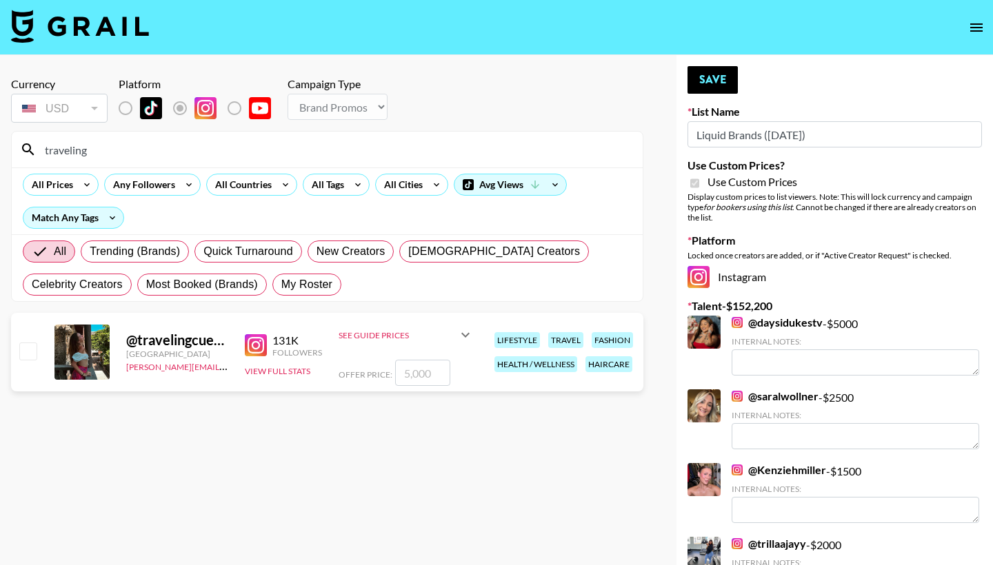
type input "traveling"
click at [23, 352] on input "checkbox" at bounding box center [27, 351] width 17 height 17
checkbox input "true"
click at [411, 375] on input "5000" at bounding box center [422, 373] width 55 height 26
type input "500"
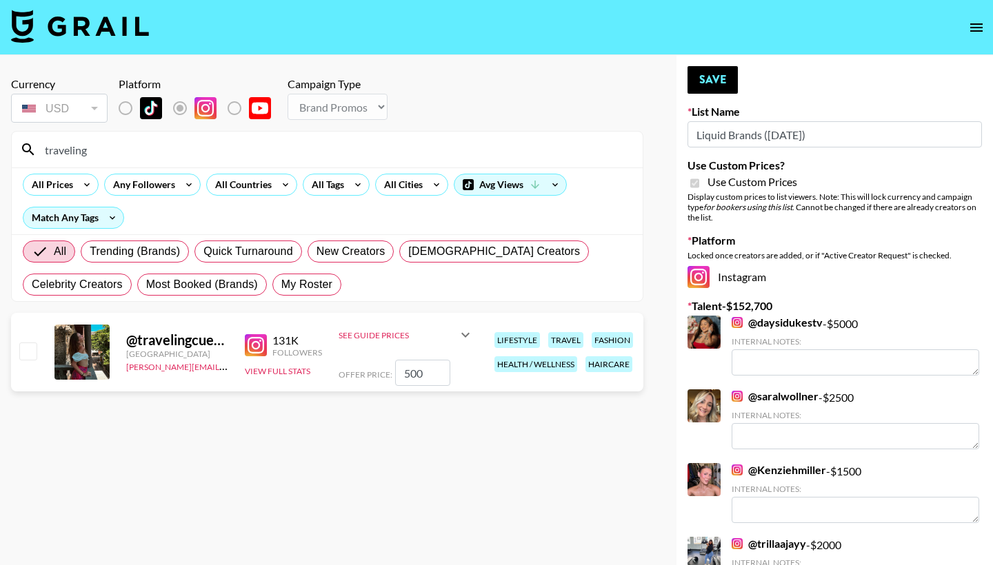
checkbox input "false"
checkbox input "true"
type input "4500"
click at [723, 80] on button "Save" at bounding box center [712, 80] width 50 height 28
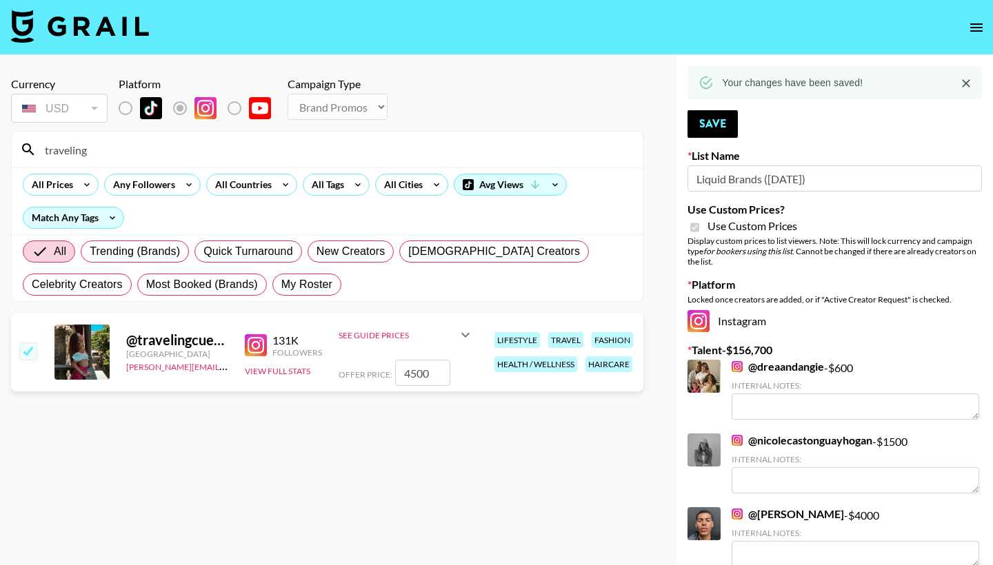
drag, startPoint x: 99, startPoint y: 158, endPoint x: 43, endPoint y: 147, distance: 56.8
click at [43, 148] on input "traveling" at bounding box center [336, 150] width 598 height 22
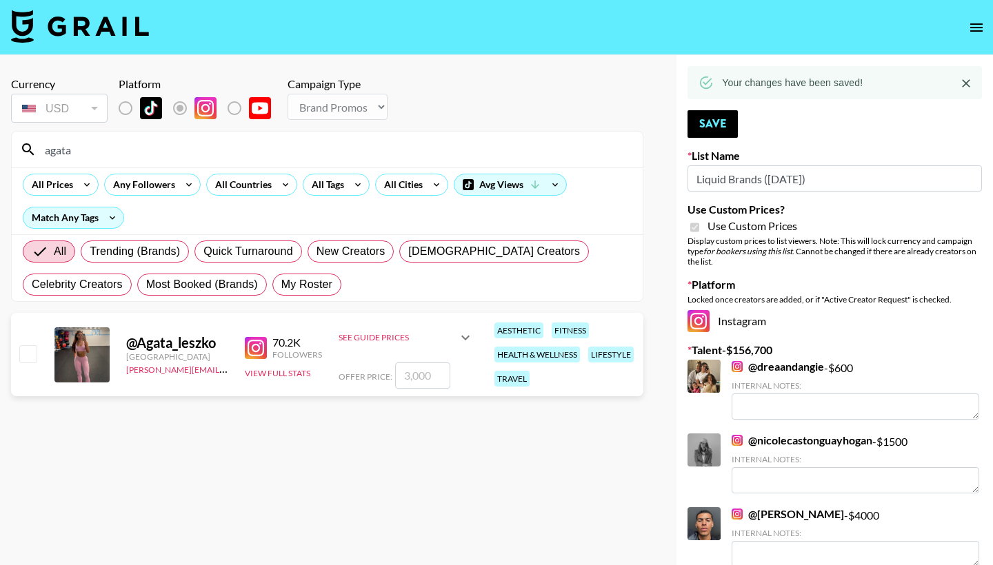
type input "agata"
click at [23, 349] on input "checkbox" at bounding box center [27, 353] width 17 height 17
checkbox input "true"
type input "3000"
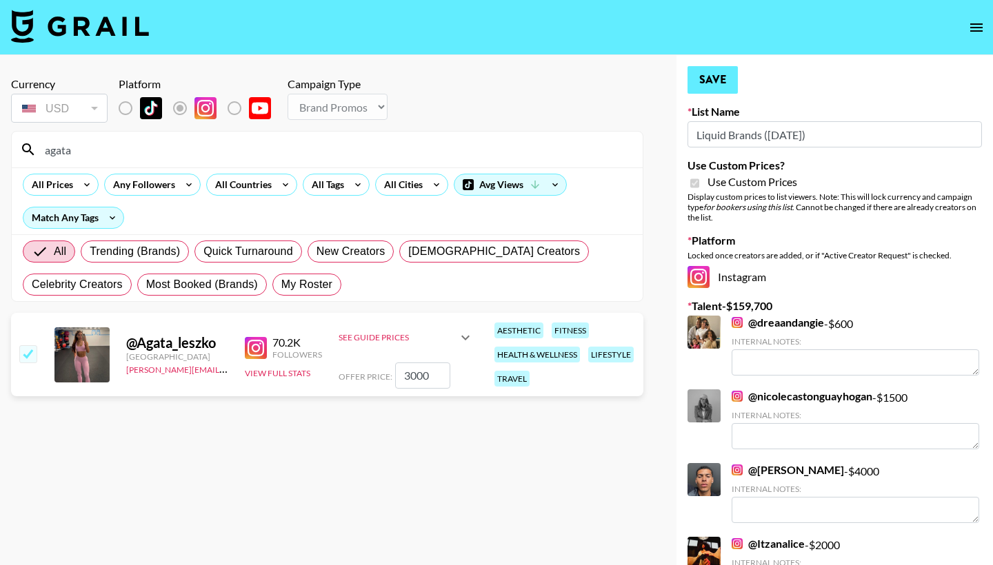
click at [717, 79] on button "Save" at bounding box center [712, 80] width 50 height 28
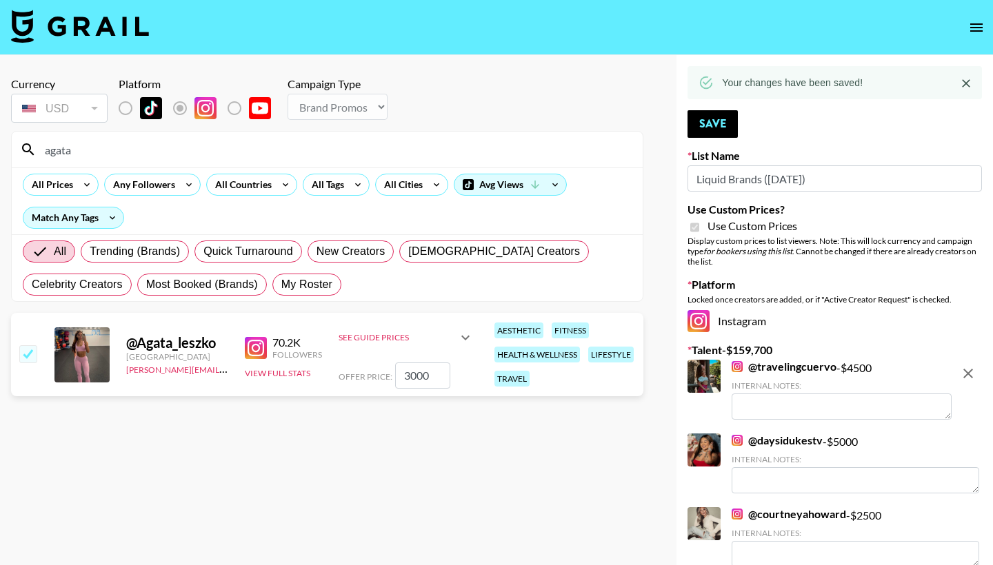
drag, startPoint x: 74, startPoint y: 159, endPoint x: 29, endPoint y: 142, distance: 48.4
click at [29, 144] on div "agata" at bounding box center [327, 150] width 631 height 36
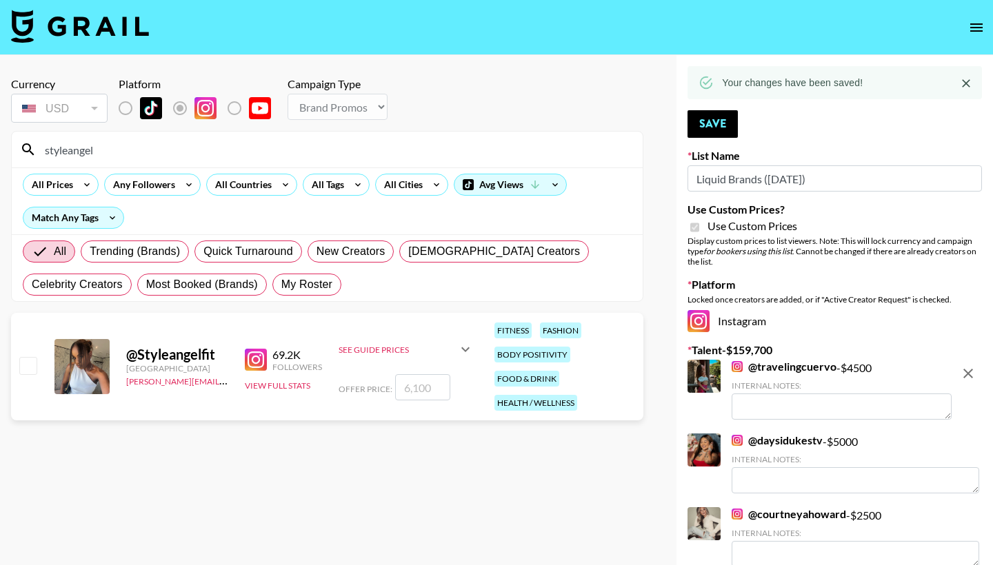
type input "styleangel"
click at [31, 366] on input "checkbox" at bounding box center [27, 365] width 17 height 17
checkbox input "true"
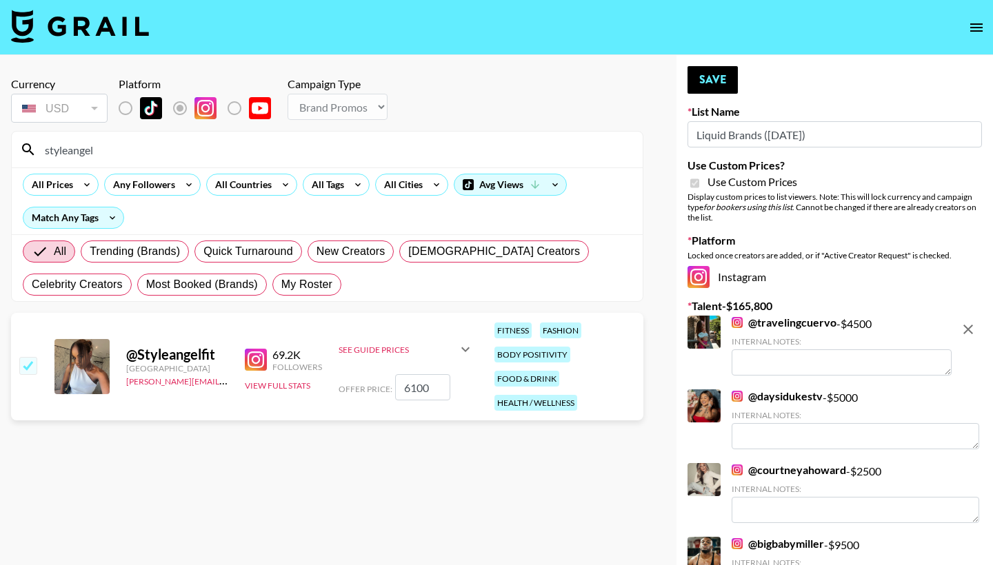
click at [410, 391] on input "6100" at bounding box center [422, 387] width 55 height 26
type input "600"
checkbox input "false"
checkbox input "true"
type input "4"
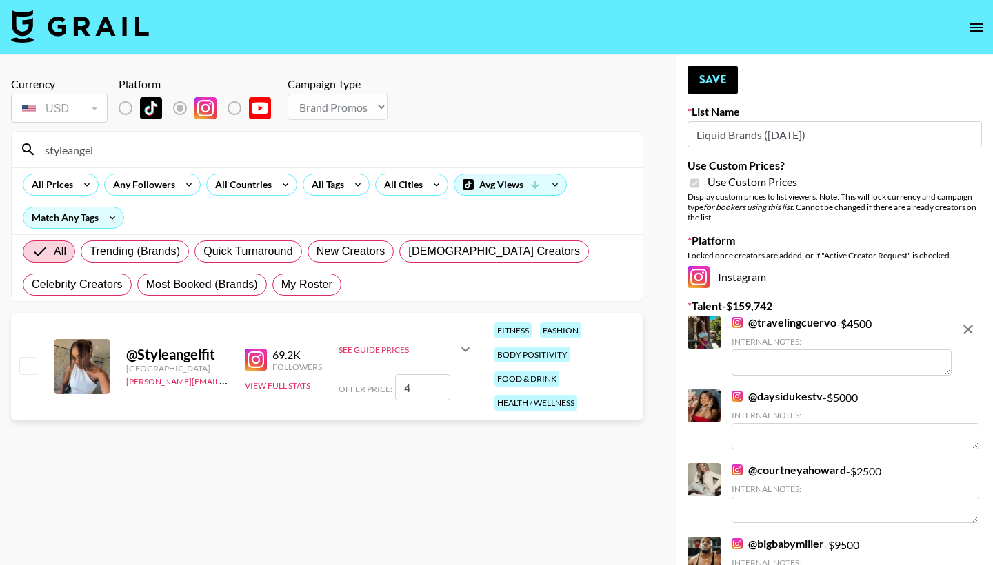
checkbox input "false"
checkbox input "true"
type input "3500"
click at [735, 76] on button "Save" at bounding box center [712, 80] width 50 height 28
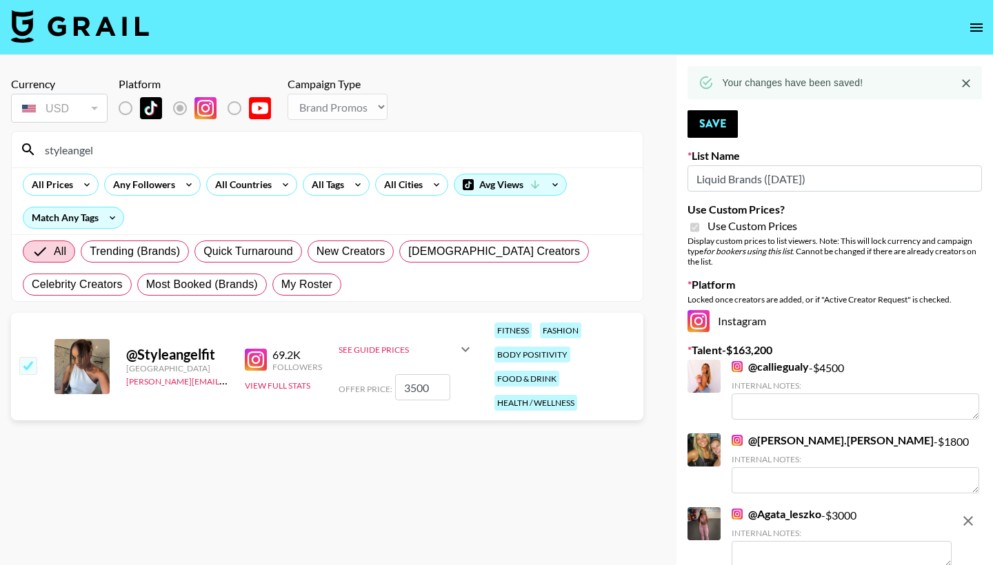
drag, startPoint x: 109, startPoint y: 150, endPoint x: 39, endPoint y: 148, distance: 70.3
click at [39, 148] on input "styleangel" at bounding box center [336, 150] width 598 height 22
type input "g"
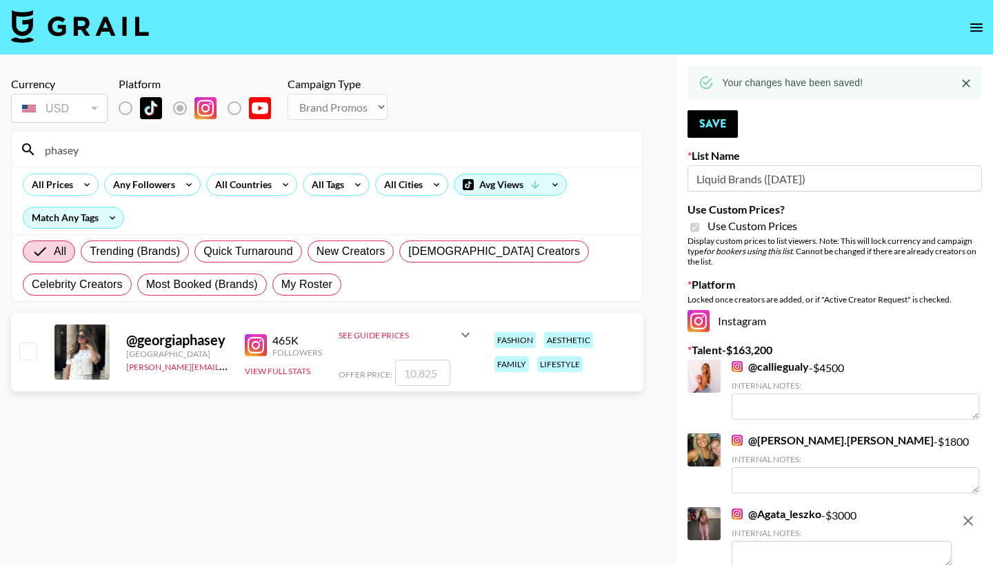
type input "phase"
drag, startPoint x: 39, startPoint y: 134, endPoint x: 19, endPoint y: 359, distance: 225.5
click at [19, 359] on input "checkbox" at bounding box center [27, 351] width 17 height 17
checkbox input "true"
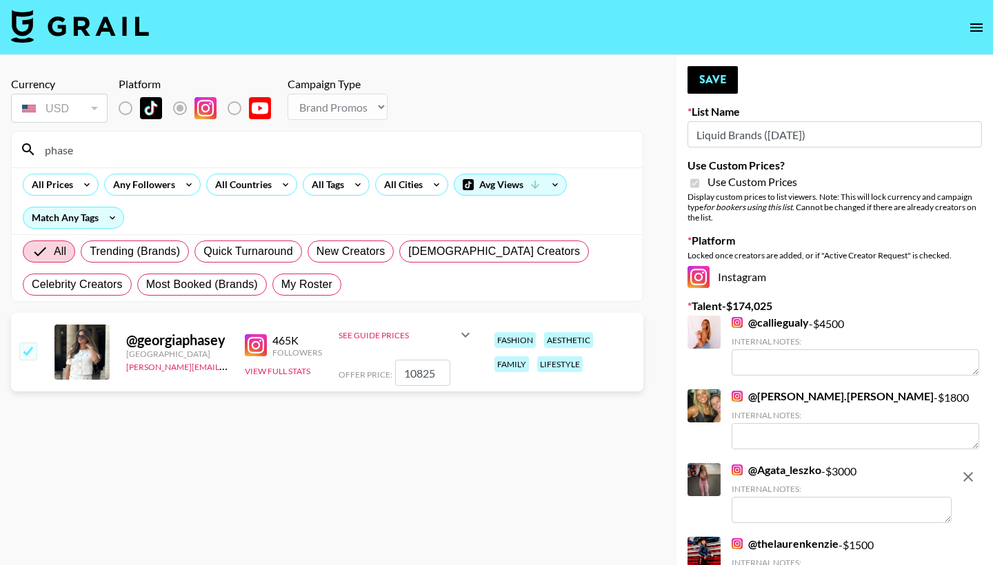
drag, startPoint x: 400, startPoint y: 376, endPoint x: 464, endPoint y: 376, distance: 63.4
click at [464, 376] on div "Offer Price: 10825" at bounding box center [405, 373] width 135 height 26
type input "6500"
click at [714, 80] on button "Save" at bounding box center [712, 80] width 50 height 28
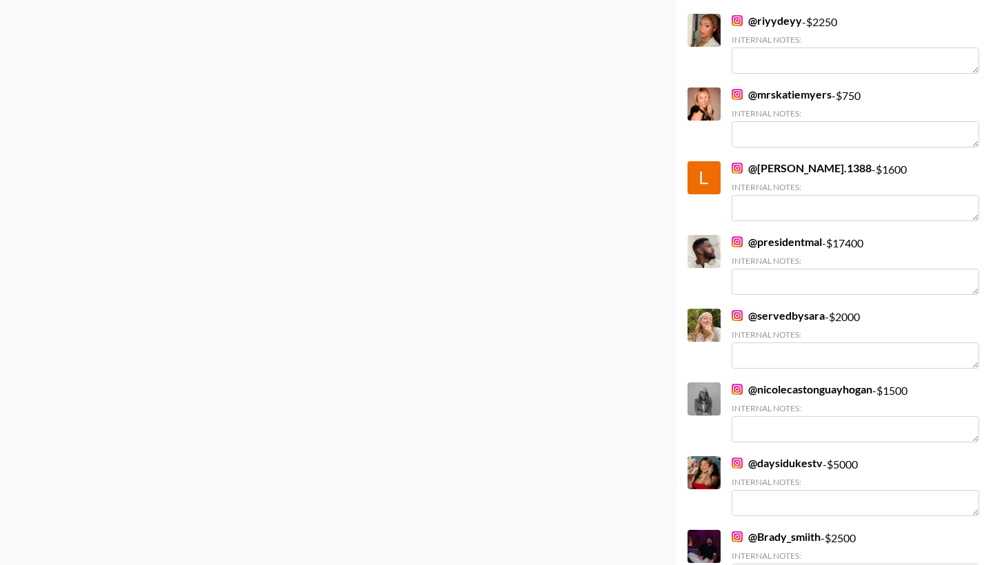
scroll to position [3304, 0]
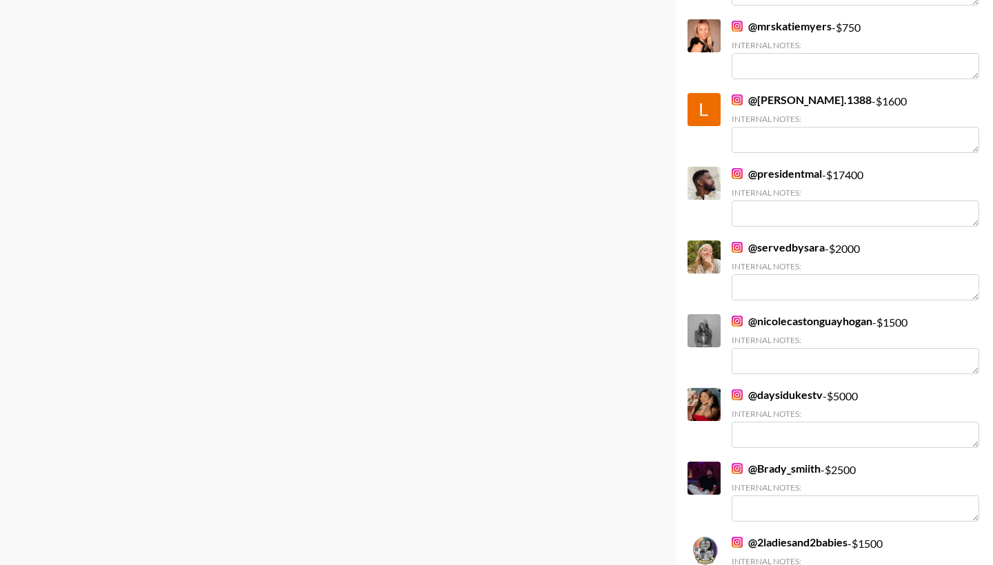
click at [771, 388] on link "@ daysidukestv" at bounding box center [776, 395] width 91 height 14
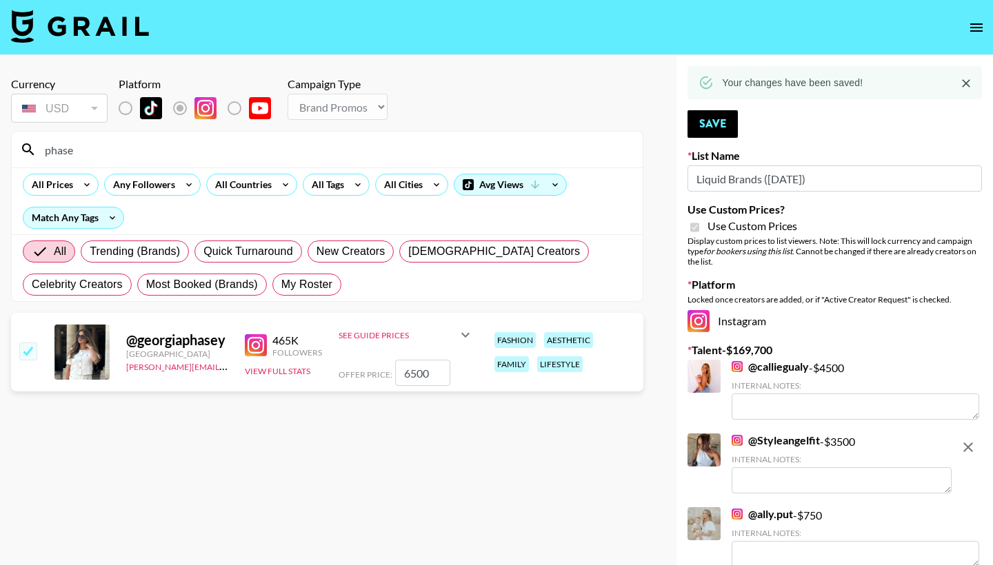
scroll to position [0, 0]
click at [411, 372] on input "6500" at bounding box center [422, 373] width 55 height 26
click at [405, 372] on input "6500" at bounding box center [422, 373] width 55 height 26
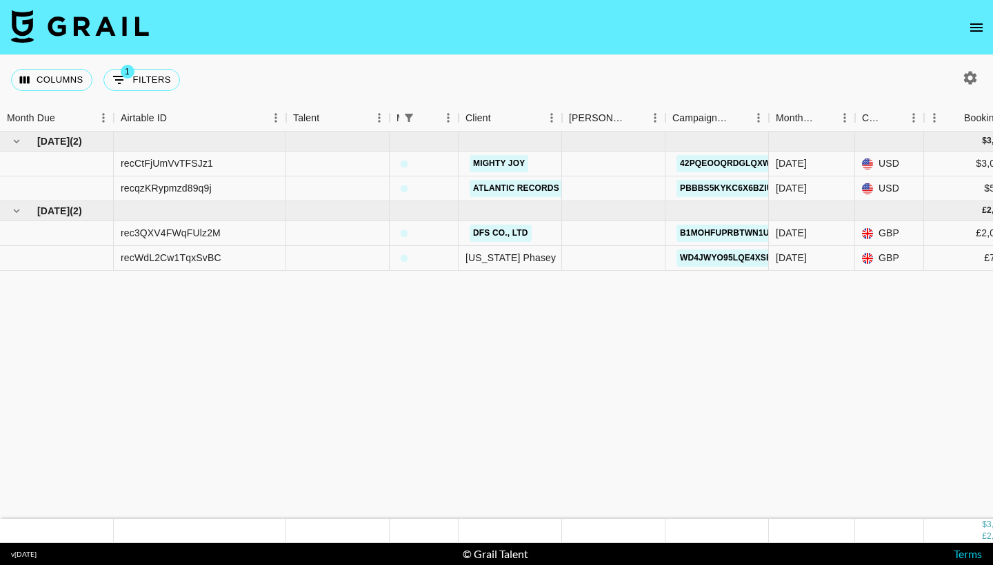
click at [974, 30] on icon "open drawer" at bounding box center [976, 27] width 12 height 8
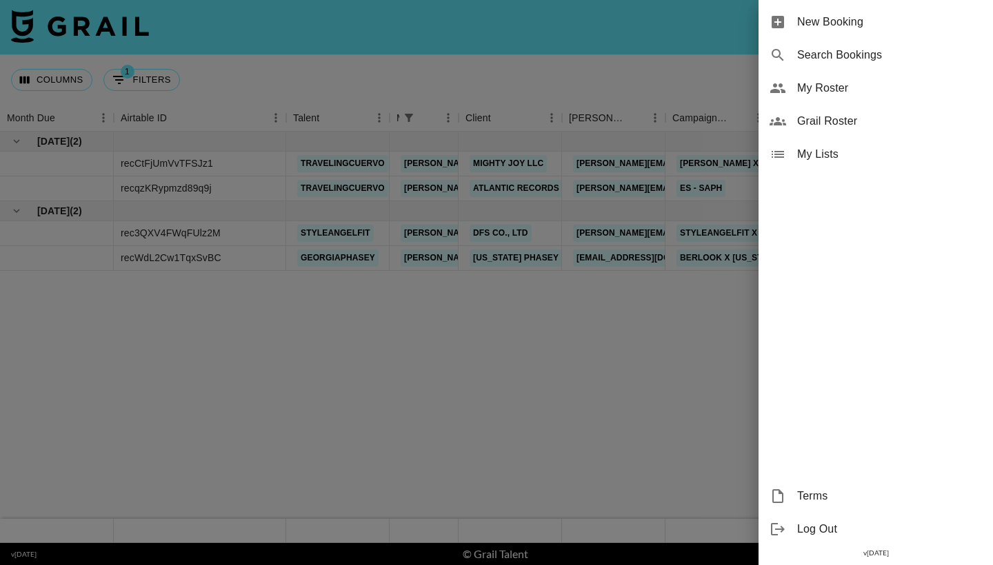
click at [839, 90] on span "My Roster" at bounding box center [889, 88] width 185 height 17
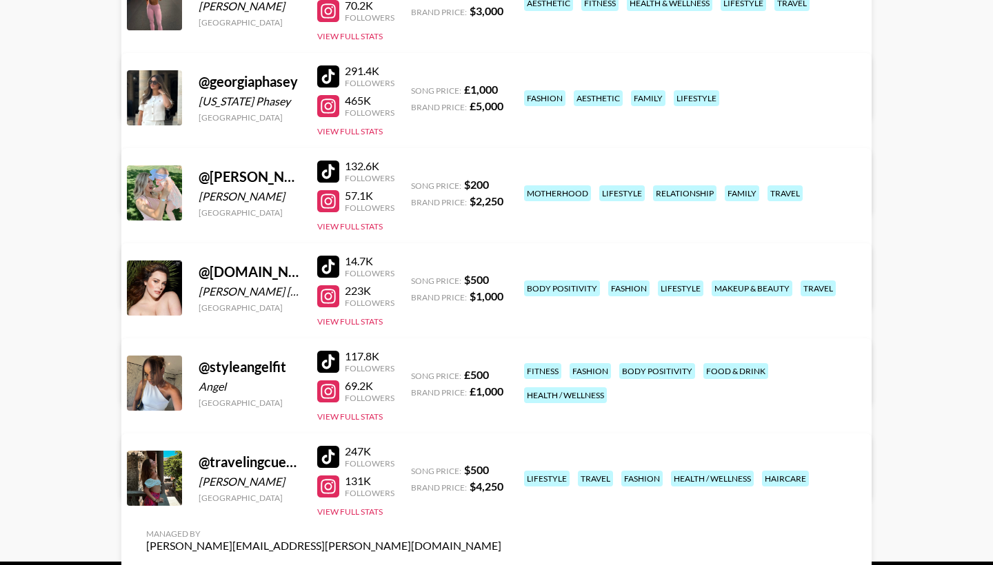
scroll to position [287, 0]
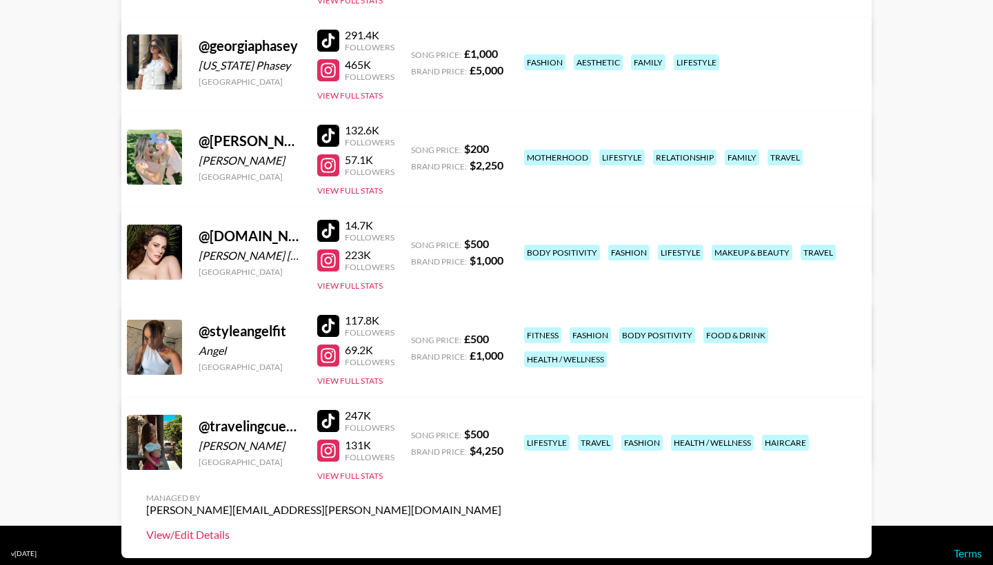
click at [501, 528] on link "View/Edit Details" at bounding box center [323, 535] width 355 height 14
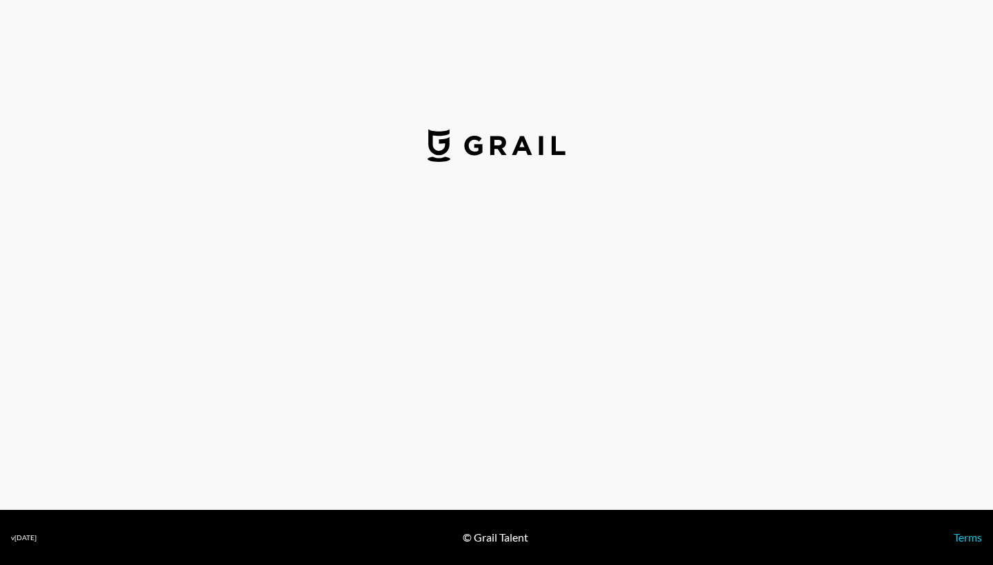
select select "USD"
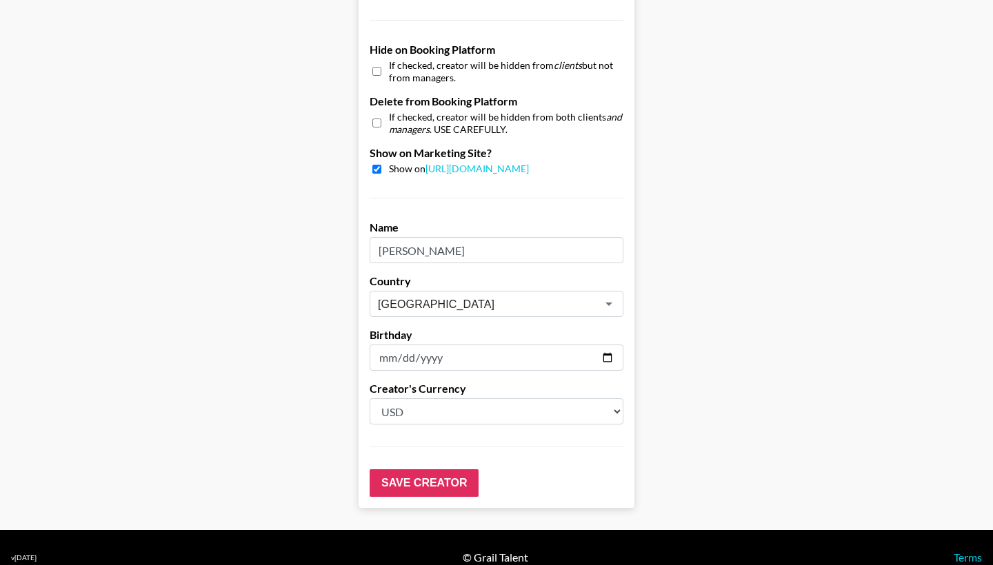
scroll to position [1303, 0]
